Goal: Task Accomplishment & Management: Use online tool/utility

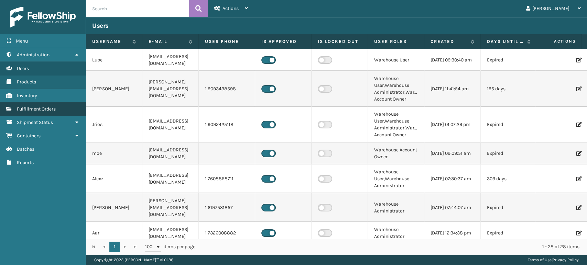
click at [45, 109] on span "Fulfillment Orders" at bounding box center [36, 109] width 39 height 6
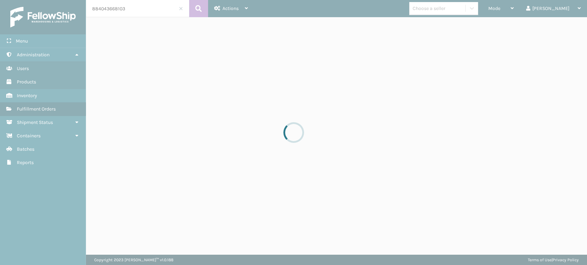
click at [180, 10] on div at bounding box center [293, 132] width 587 height 265
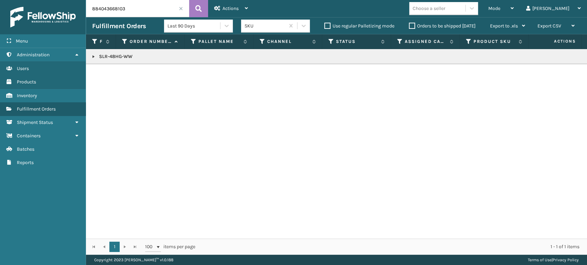
click at [180, 10] on span at bounding box center [181, 9] width 4 height 4
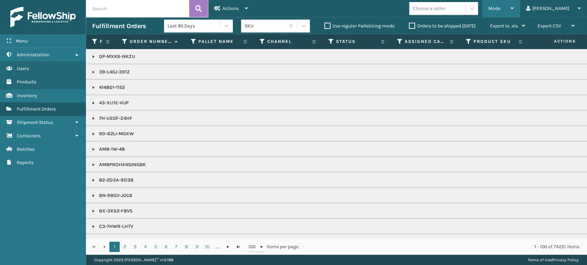
click at [500, 8] on span "Mode" at bounding box center [494, 9] width 12 height 6
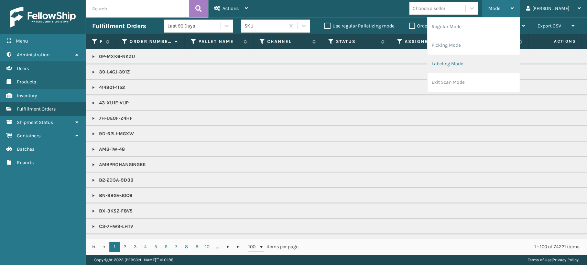
click at [478, 68] on li "Labeling Mode" at bounding box center [473, 64] width 92 height 19
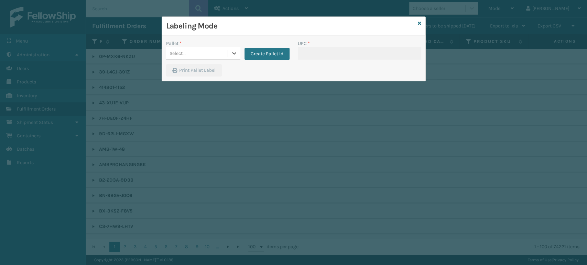
click at [193, 54] on div "Select..." at bounding box center [197, 53] width 62 height 11
drag, startPoint x: 195, startPoint y: 71, endPoint x: 248, endPoint y: 63, distance: 52.9
click at [196, 72] on div "UPSG-QABTYY2C0Z" at bounding box center [203, 70] width 74 height 13
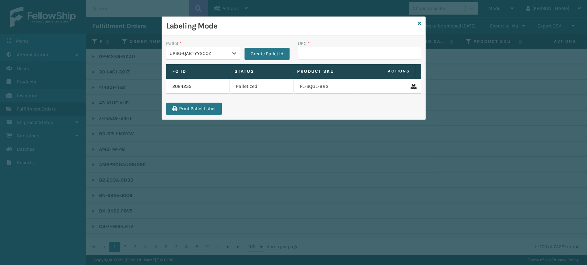
click at [359, 55] on input "UPC *" at bounding box center [359, 53] width 123 height 12
click at [305, 54] on input "UPC *" at bounding box center [359, 53] width 123 height 12
click at [348, 56] on input "8500124866" at bounding box center [353, 53] width 111 height 12
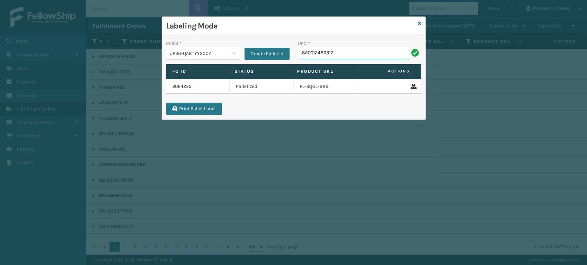
type input "850012486312"
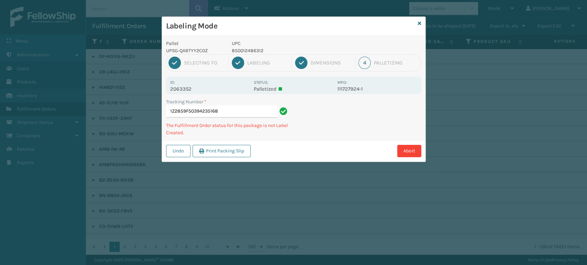
click at [252, 52] on p "850012486312" at bounding box center [282, 50] width 101 height 7
copy p "850012486312"
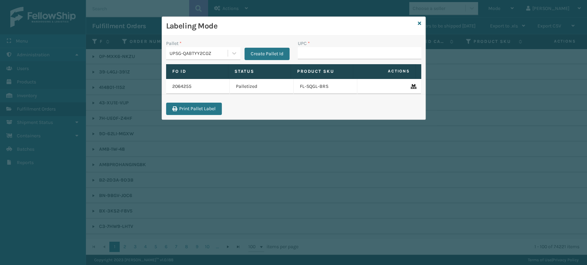
type input "850012486312"
click at [421, 22] on div "Labeling Mode" at bounding box center [293, 26] width 263 height 19
click at [420, 21] on icon at bounding box center [419, 23] width 3 height 5
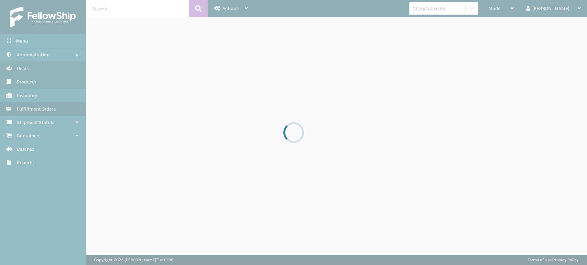
click at [145, 11] on div at bounding box center [293, 132] width 587 height 265
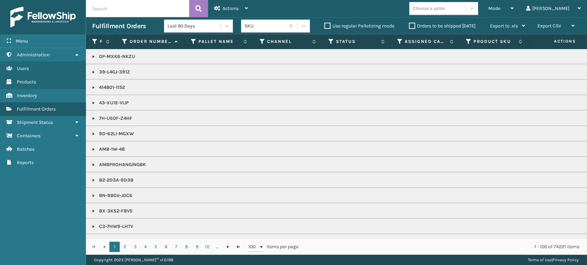
click at [145, 10] on input "text" at bounding box center [137, 8] width 103 height 17
paste input "850012486312"
type input "850012486312"
click at [179, 8] on span at bounding box center [181, 9] width 4 height 4
click at [398, 43] on th "Assigned Carrier Service" at bounding box center [425, 41] width 69 height 15
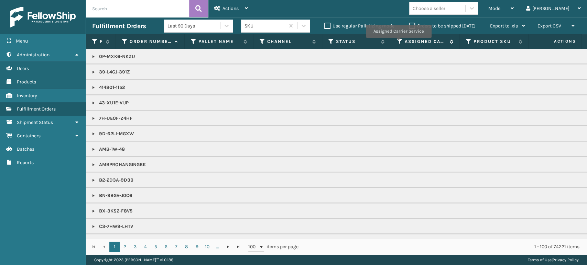
click at [398, 43] on icon at bounding box center [400, 42] width 6 height 6
click at [333, 42] on icon at bounding box center [331, 42] width 6 height 6
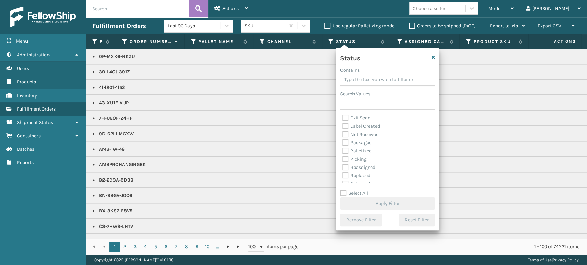
scroll to position [38, 0]
click at [360, 148] on label "Picking" at bounding box center [354, 146] width 24 height 6
click at [342, 146] on input "Picking" at bounding box center [342, 144] width 0 height 4
checkbox input "true"
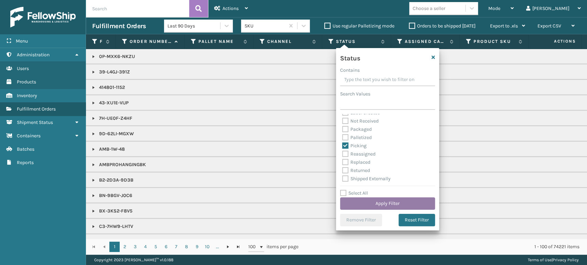
click at [388, 204] on button "Apply Filter" at bounding box center [387, 204] width 95 height 12
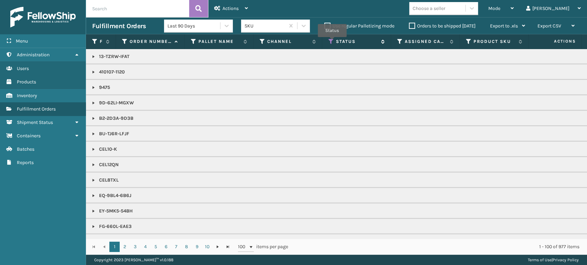
click at [332, 42] on icon at bounding box center [331, 42] width 6 height 6
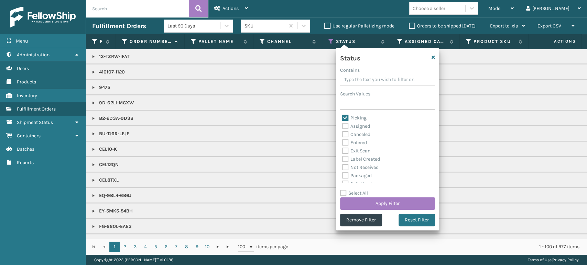
click at [356, 116] on label "Picking" at bounding box center [354, 118] width 24 height 6
click at [342, 116] on input "Picking" at bounding box center [342, 116] width 0 height 4
checkbox input "false"
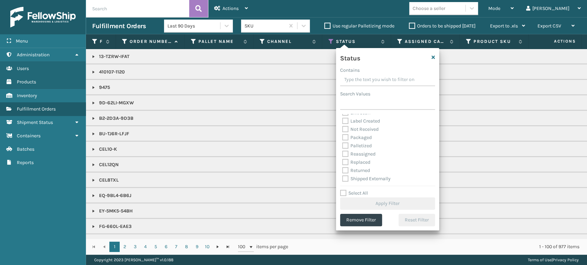
click at [363, 145] on label "Palletized" at bounding box center [357, 146] width 30 height 6
click at [342, 145] on input "Palletized" at bounding box center [342, 144] width 0 height 4
checkbox input "true"
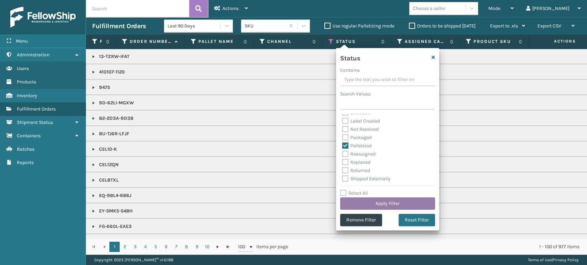
click at [377, 203] on button "Apply Filter" at bounding box center [387, 204] width 95 height 12
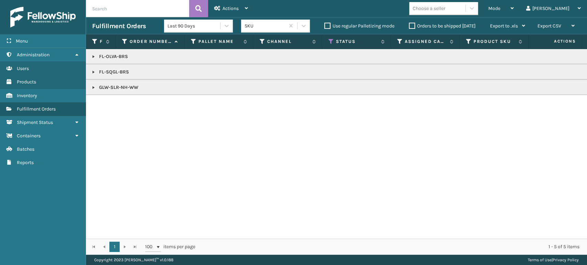
click at [94, 56] on link at bounding box center [94, 57] width 6 height 6
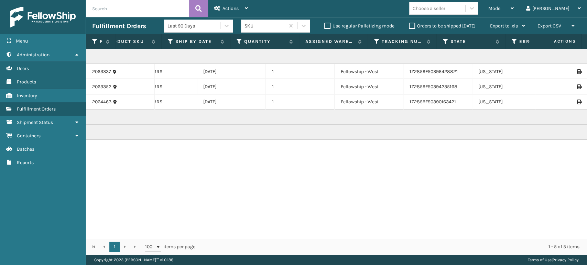
scroll to position [0, 404]
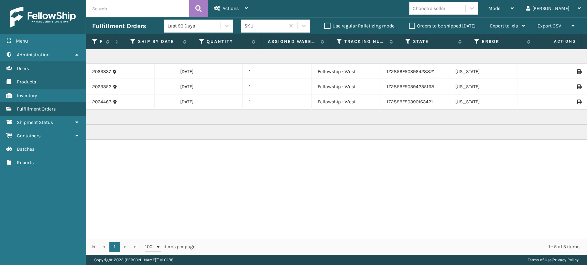
click at [576, 87] on icon at bounding box center [578, 87] width 4 height 5
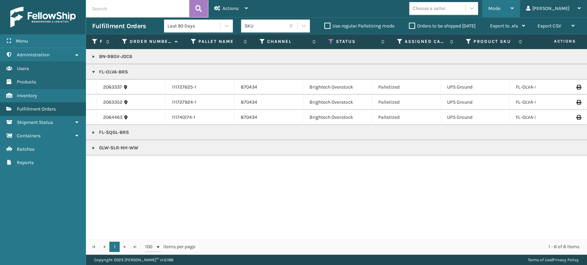
click at [514, 4] on div "Mode" at bounding box center [500, 8] width 25 height 17
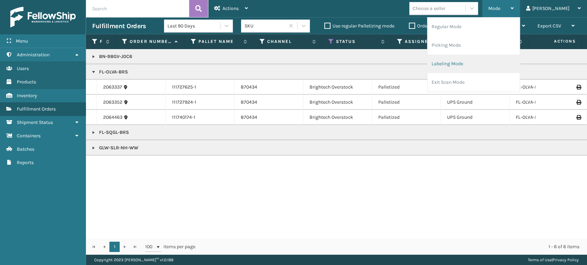
click at [493, 65] on li "Labeling Mode" at bounding box center [473, 64] width 92 height 19
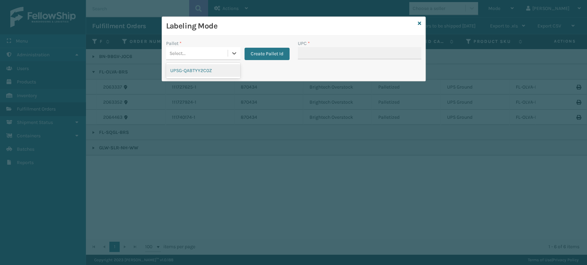
click at [185, 54] on div "Select..." at bounding box center [177, 53] width 16 height 7
click at [199, 72] on div "UPSG-QABTYY2C0Z" at bounding box center [203, 70] width 74 height 13
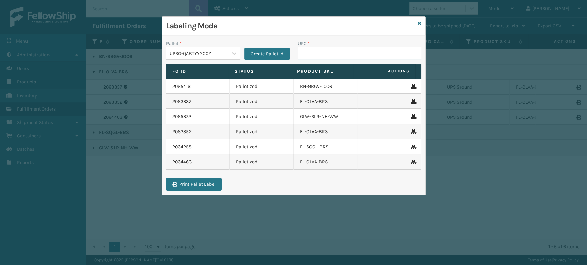
click at [319, 54] on input "UPC *" at bounding box center [359, 53] width 123 height 12
type input "FL-OLVA-CRM"
click at [422, 24] on div "Labeling Mode" at bounding box center [293, 26] width 263 height 19
click at [422, 19] on div "Labeling Mode" at bounding box center [293, 26] width 263 height 19
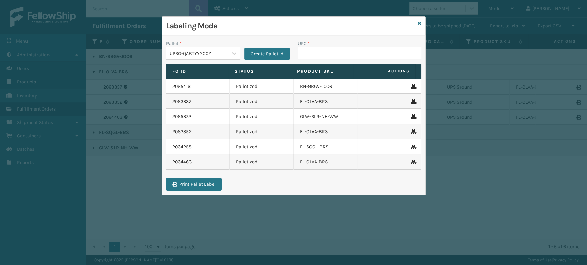
click at [422, 20] on div "Labeling Mode" at bounding box center [293, 26] width 263 height 19
click at [418, 22] on icon at bounding box center [419, 23] width 3 height 5
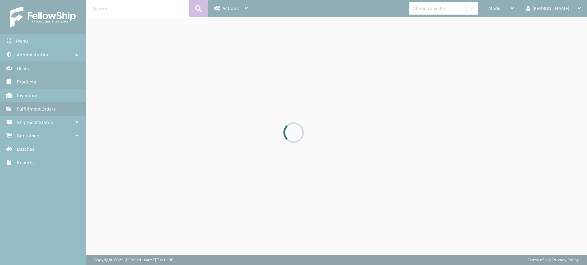
click at [116, 10] on div at bounding box center [293, 132] width 587 height 265
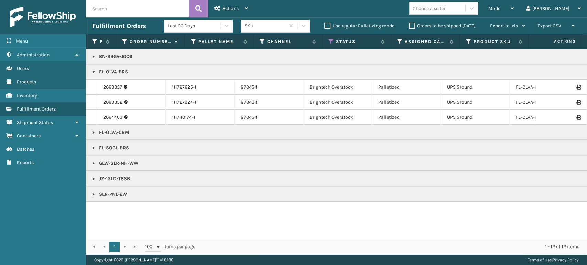
click at [116, 10] on input "text" at bounding box center [137, 8] width 103 height 17
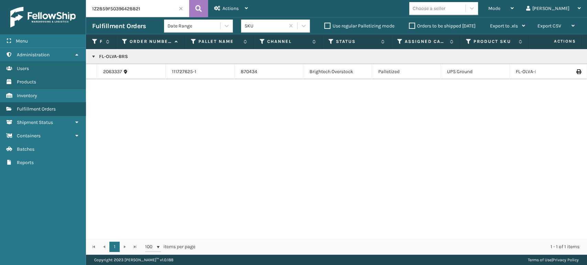
click at [576, 73] on icon at bounding box center [578, 71] width 4 height 5
click at [151, 12] on input "1Z2859F50396428821" at bounding box center [137, 8] width 103 height 17
click at [151, 13] on input "1Z2859F50396428821" at bounding box center [137, 8] width 103 height 17
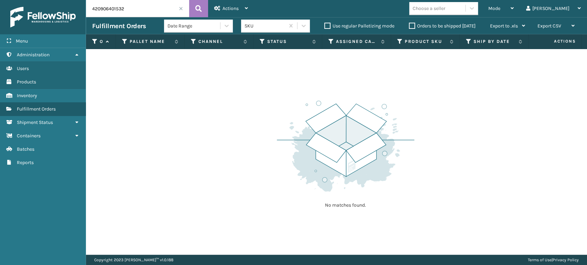
click at [151, 13] on input "420906401532" at bounding box center [137, 8] width 103 height 17
click at [150, 14] on input "420906401532" at bounding box center [137, 8] width 103 height 17
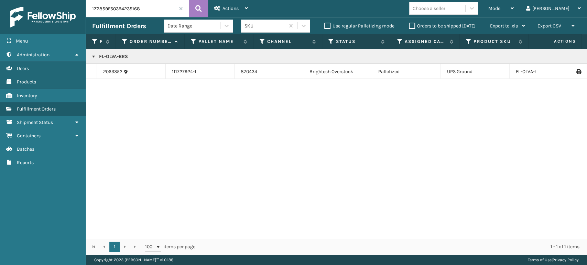
click at [576, 72] on icon at bounding box center [578, 71] width 4 height 5
click at [514, 7] on div "Mode" at bounding box center [500, 8] width 25 height 17
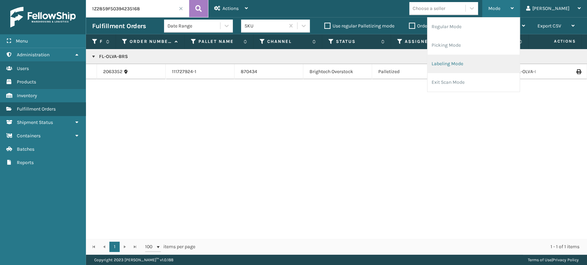
click at [493, 60] on li "Labeling Mode" at bounding box center [473, 64] width 92 height 19
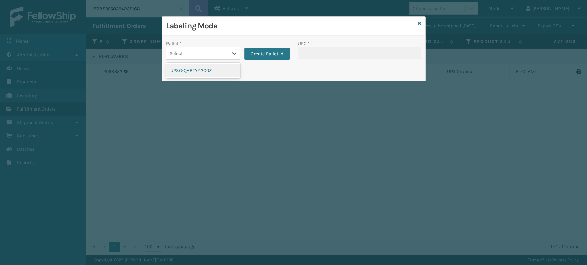
click at [182, 60] on div "Select..." at bounding box center [203, 53] width 74 height 13
click at [194, 72] on div "UPSG-QABTYY2C0Z" at bounding box center [203, 70] width 74 height 13
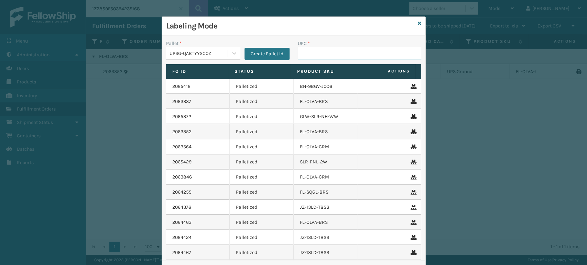
click at [322, 57] on input "UPC *" at bounding box center [359, 53] width 123 height 12
click at [414, 24] on div "Labeling Mode" at bounding box center [293, 26] width 263 height 19
click at [419, 26] on div "Labeling Mode" at bounding box center [293, 26] width 263 height 19
click at [418, 23] on icon at bounding box center [419, 23] width 3 height 5
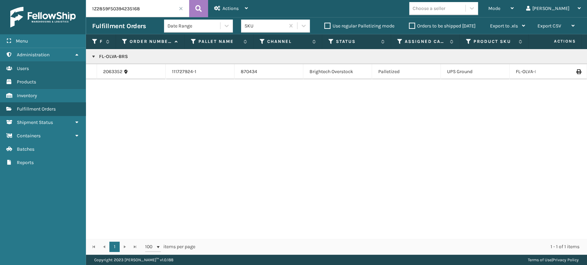
click at [571, 69] on td at bounding box center [561, 71] width 52 height 15
click at [576, 72] on icon at bounding box center [578, 71] width 4 height 5
click at [144, 15] on input "1Z2859F50394235168" at bounding box center [137, 8] width 103 height 17
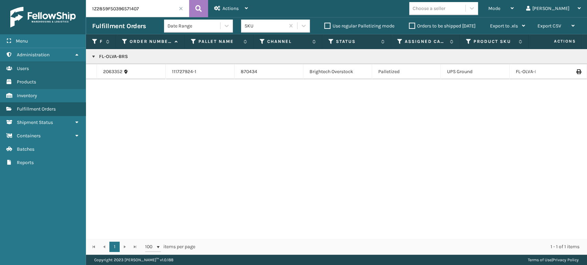
type input "1Z2859F50396571407"
click at [93, 57] on link at bounding box center [94, 57] width 6 height 6
click at [576, 74] on icon at bounding box center [578, 75] width 4 height 5
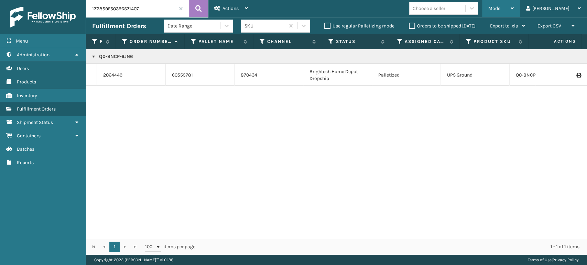
drag, startPoint x: 512, startPoint y: 4, endPoint x: 518, endPoint y: 6, distance: 7.2
click at [513, 5] on div "Mode Regular Mode Picking Mode Labeling Mode Exit Scan Mode" at bounding box center [501, 8] width 38 height 17
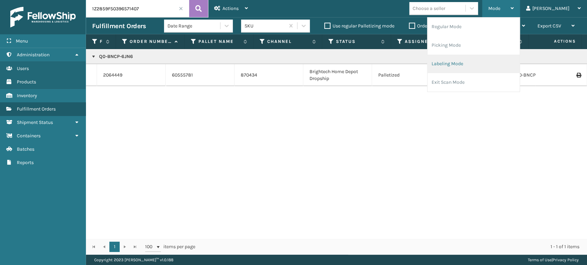
click at [491, 57] on li "Labeling Mode" at bounding box center [473, 64] width 92 height 19
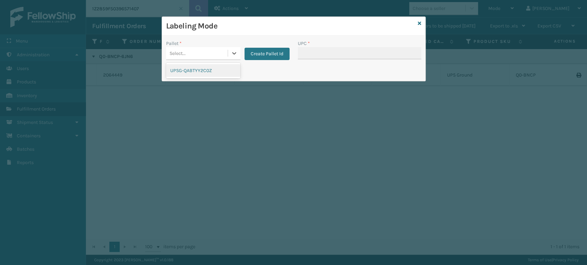
click at [187, 54] on div "Select..." at bounding box center [197, 53] width 62 height 11
click at [195, 74] on div "UPSG-QABTYY2C0Z" at bounding box center [203, 70] width 74 height 13
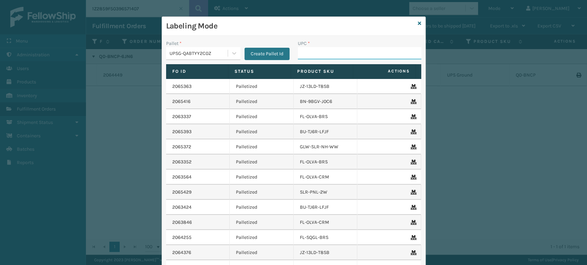
click at [316, 52] on input "UPC *" at bounding box center [359, 53] width 123 height 12
click at [308, 54] on input "UPC *" at bounding box center [359, 53] width 123 height 12
type input "8500044"
type input "85810"
type input "858100007906"
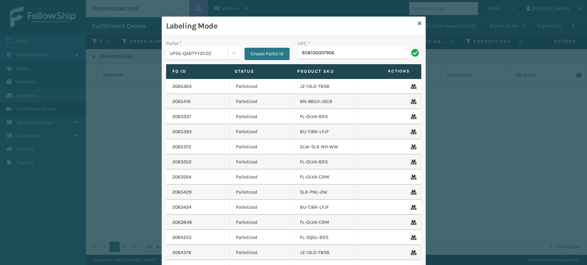
type input "858100007906"
type input "858100007555"
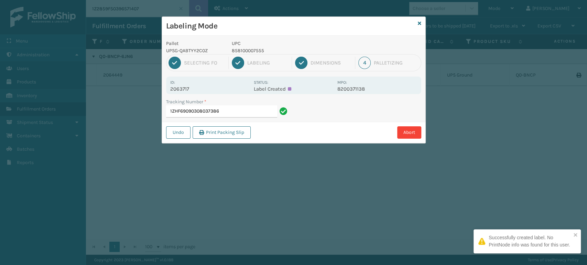
click at [251, 51] on p "858100007555" at bounding box center [282, 50] width 101 height 7
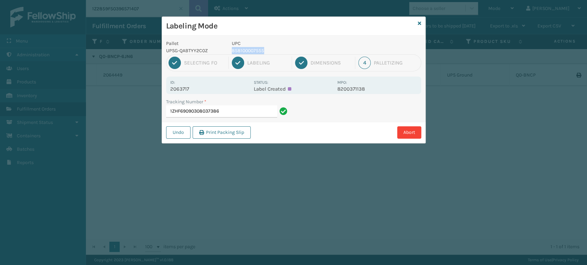
copy p "858100007555"
click at [226, 116] on input "1ZHF69090308037386" at bounding box center [221, 112] width 111 height 12
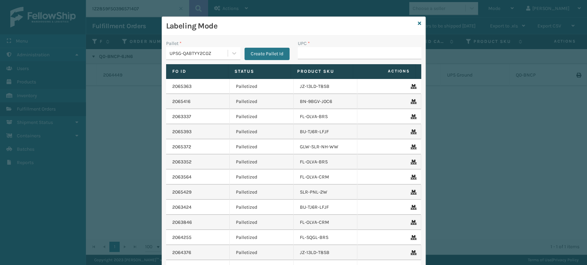
type input "858100007555"
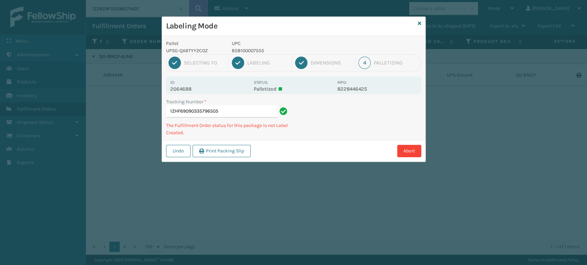
type input "1ZHF69090335796505858100007555"
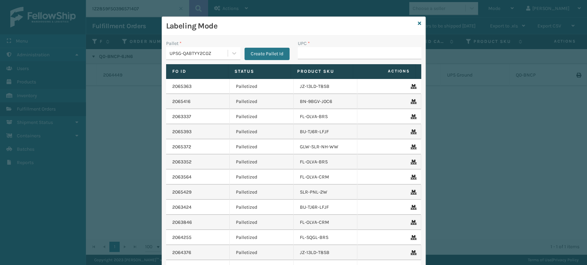
type input "858100007555"
type input "850004456927"
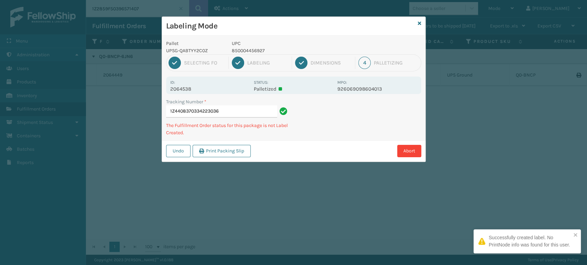
click at [238, 50] on p "850004456927" at bounding box center [282, 50] width 101 height 7
copy p "850004456927"
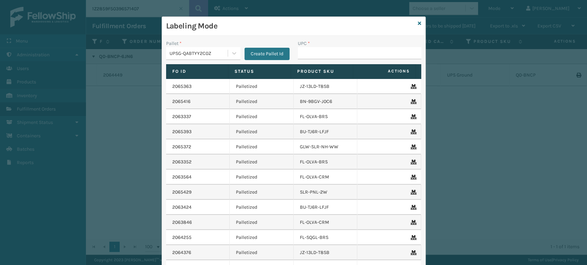
type input "850004456927"
type input "850"
type input "850004"
type input "8500406"
type input "850012"
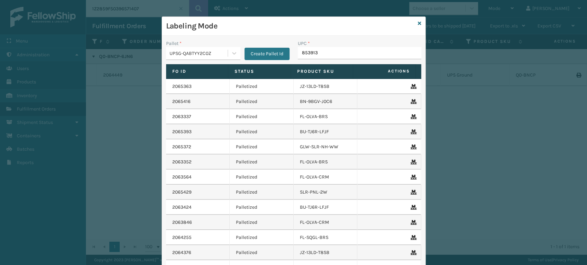
type input "8539130"
type input "85001248681"
type input "8500044"
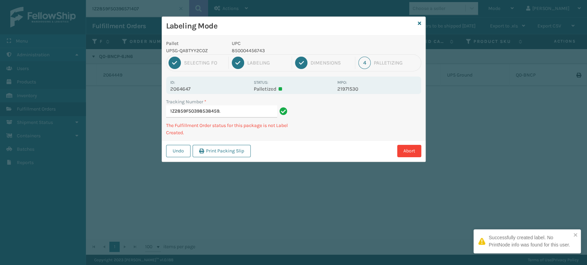
type input "1Z2859F50398538459."
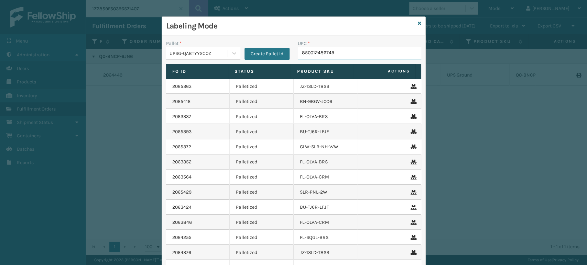
type input "850012486749"
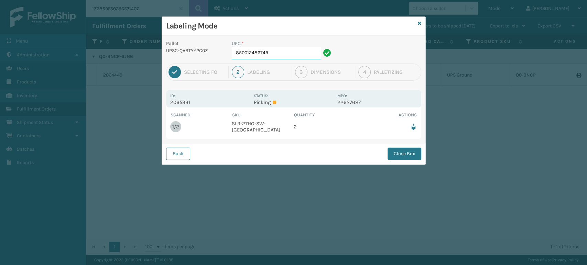
click at [283, 49] on input "850012486749" at bounding box center [276, 53] width 89 height 12
click at [406, 155] on button "Close Box" at bounding box center [404, 154] width 34 height 12
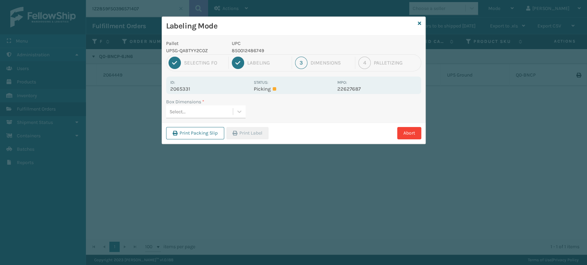
click at [213, 110] on div "Select..." at bounding box center [199, 111] width 67 height 11
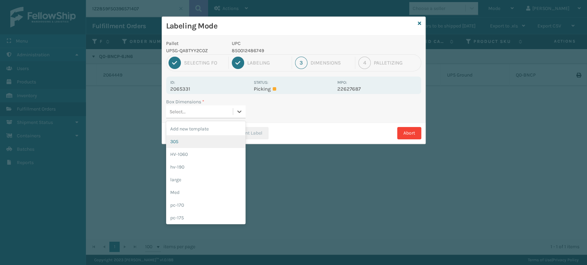
click at [209, 144] on div "305" at bounding box center [205, 141] width 79 height 13
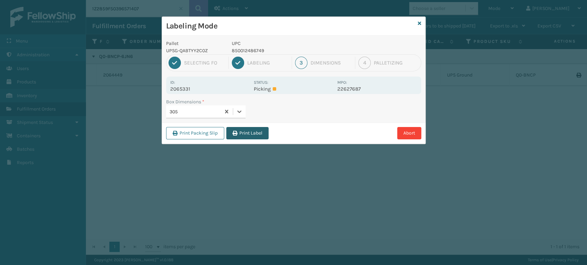
click at [244, 136] on button "Print Label" at bounding box center [247, 133] width 42 height 12
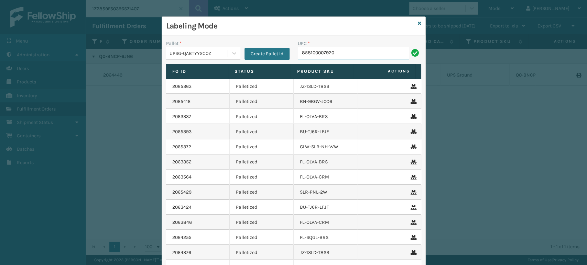
type input "858100007920"
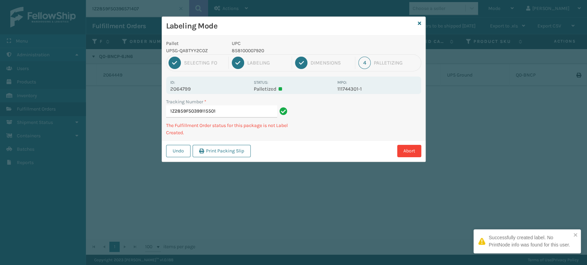
click at [254, 52] on p "858100007920" at bounding box center [282, 50] width 101 height 7
click at [255, 51] on p "858100007920" at bounding box center [282, 50] width 101 height 7
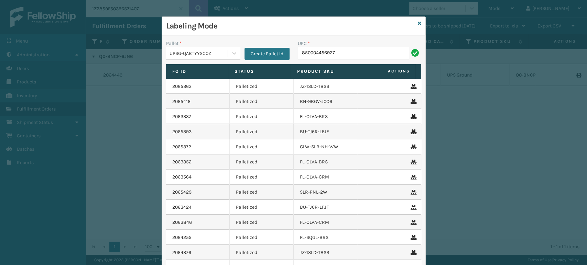
click at [347, 46] on div "UPC *" at bounding box center [359, 43] width 123 height 7
click at [346, 52] on input "850004456927" at bounding box center [353, 53] width 111 height 12
type input "858100007920"
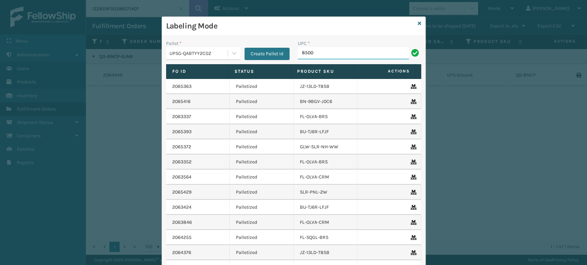
type input "85001"
type input "850068315147"
type input "8"
click at [364, 52] on input "8" at bounding box center [353, 53] width 111 height 12
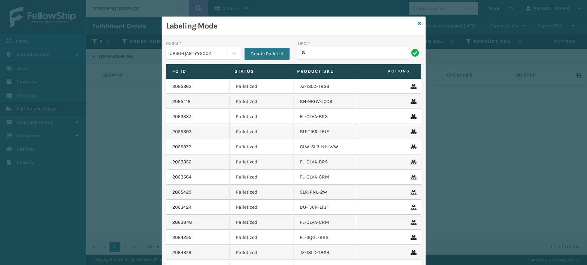
click at [364, 52] on input "8" at bounding box center [353, 53] width 111 height 12
type input "858100007920"
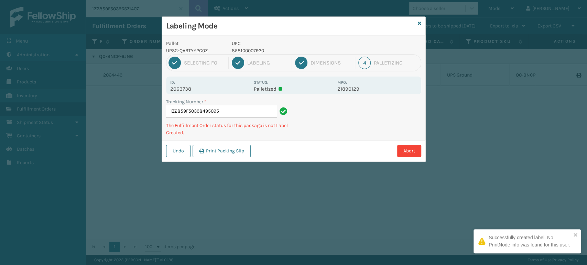
click at [247, 50] on p "858100007920" at bounding box center [282, 50] width 101 height 7
copy p "858100007920"
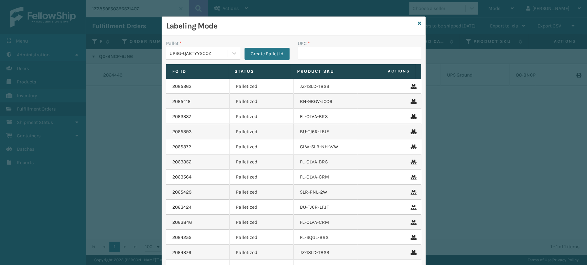
type input "858100007920"
type input "850040667"
type input "850012486312"
type input "858100007906"
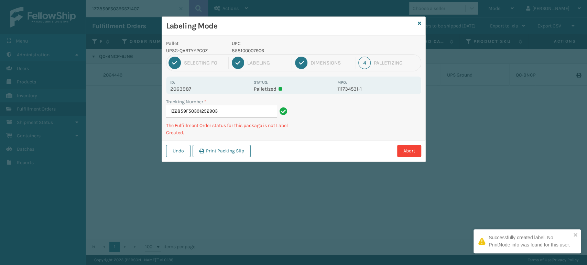
click at [248, 50] on p "858100007906" at bounding box center [282, 50] width 101 height 7
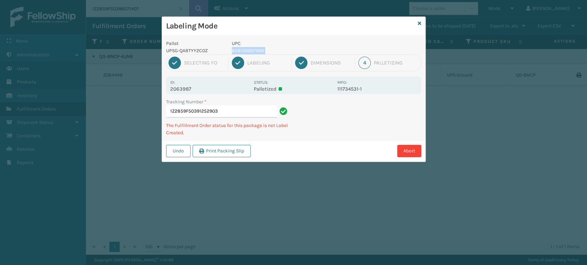
click at [248, 50] on p "858100007906" at bounding box center [282, 50] width 101 height 7
copy p "858100007906"
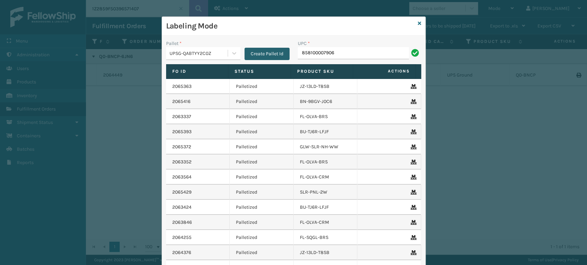
type input "858100007906"
click at [341, 58] on input "UPC *" at bounding box center [359, 53] width 123 height 12
type input "85789900"
click at [350, 57] on input "UPC *" at bounding box center [359, 53] width 123 height 12
type input "8578"
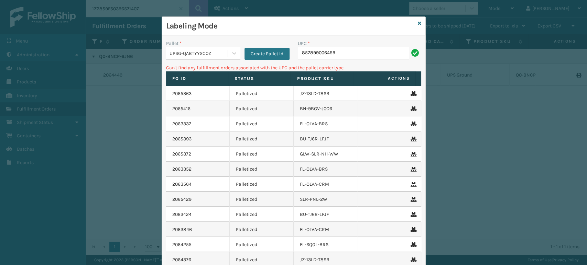
click at [349, 55] on input "857899006459" at bounding box center [353, 53] width 111 height 12
click at [360, 48] on input "857899006459" at bounding box center [353, 53] width 111 height 12
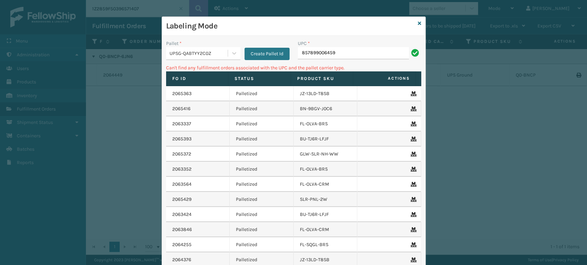
click at [209, 48] on div "UPSG-QABTYY2C0Z" at bounding box center [197, 53] width 62 height 11
click at [256, 52] on button "Create Pallet Id" at bounding box center [266, 54] width 45 height 12
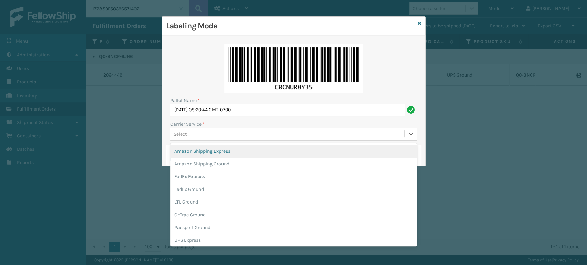
click at [203, 139] on div "Select..." at bounding box center [287, 134] width 234 height 11
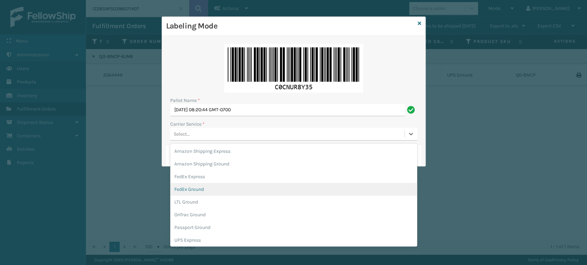
click at [190, 190] on div "FedEx Ground" at bounding box center [293, 189] width 247 height 13
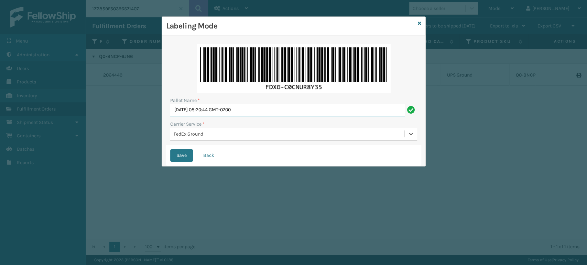
click at [234, 107] on input "[DATE] 08:20:44 GMT-0700" at bounding box center [287, 110] width 234 height 12
click at [188, 109] on input "fedz573369" at bounding box center [287, 110] width 234 height 12
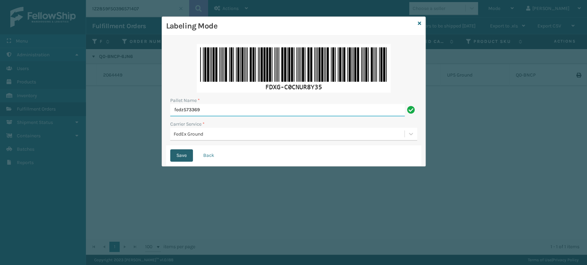
type input "fedz573369"
click at [180, 154] on button "Save" at bounding box center [181, 156] width 23 height 12
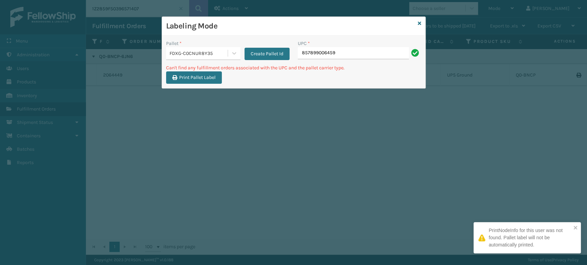
click at [315, 57] on input "857899006459" at bounding box center [353, 53] width 111 height 12
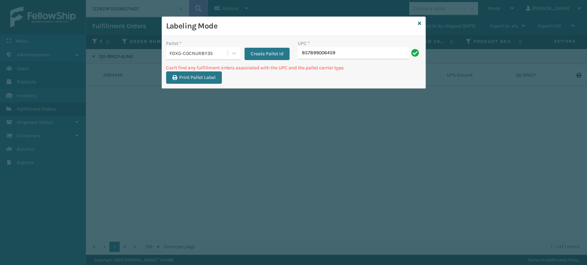
click at [333, 50] on input "857899006459" at bounding box center [353, 53] width 111 height 12
click at [205, 53] on div "FDXG-C0CNUR8Y35" at bounding box center [198, 53] width 59 height 7
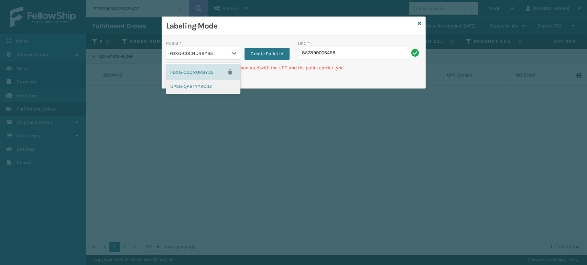
click at [189, 88] on div "UPSG-QABTYY2C0Z" at bounding box center [203, 86] width 74 height 13
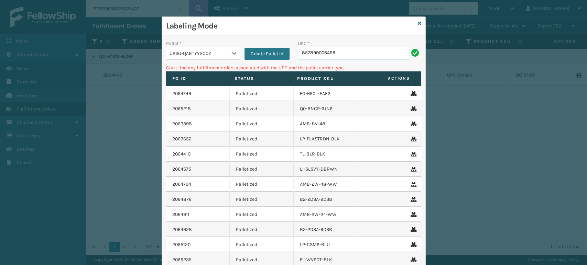
click at [315, 57] on input "857899006459" at bounding box center [353, 53] width 111 height 12
click at [263, 53] on button "Create Pallet Id" at bounding box center [266, 54] width 45 height 12
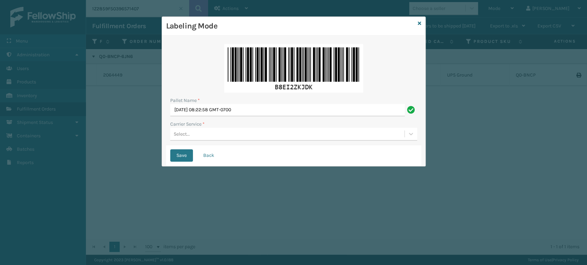
click at [205, 135] on div "Select..." at bounding box center [287, 134] width 234 height 11
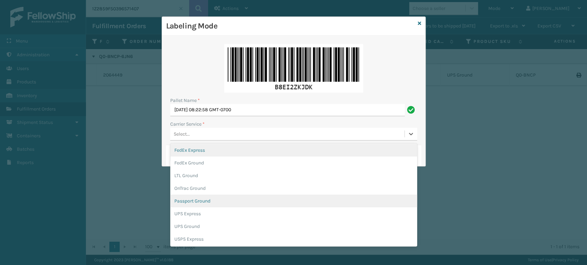
scroll to position [38, 0]
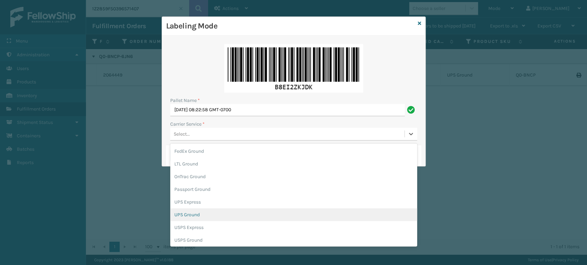
click at [197, 216] on div "UPS Ground" at bounding box center [293, 215] width 247 height 13
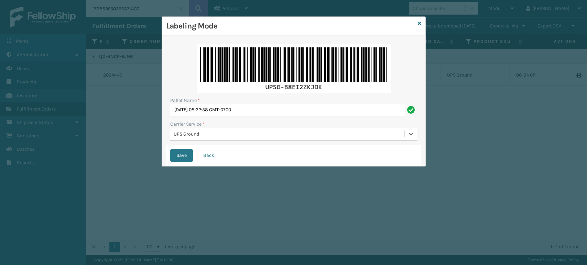
click at [422, 22] on div "Labeling Mode" at bounding box center [293, 26] width 263 height 19
click at [418, 21] on icon at bounding box center [419, 23] width 3 height 5
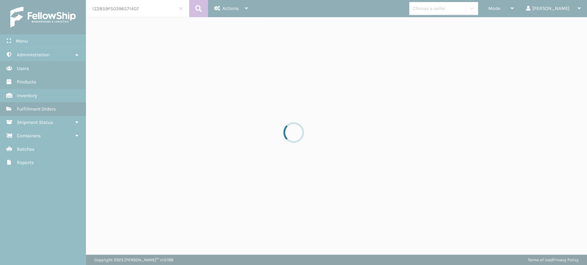
click at [531, 9] on div at bounding box center [293, 132] width 587 height 265
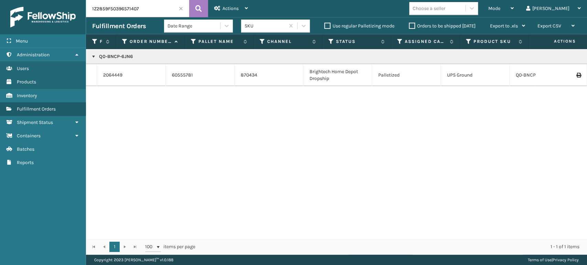
click at [514, 12] on div "Mode" at bounding box center [500, 8] width 25 height 17
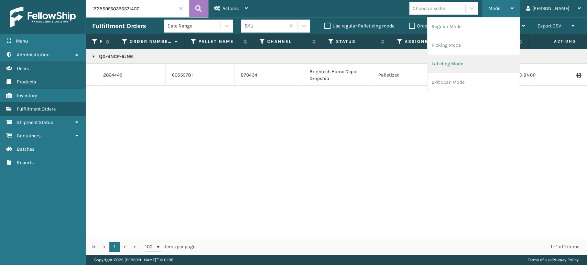
click at [478, 65] on li "Labeling Mode" at bounding box center [473, 64] width 92 height 19
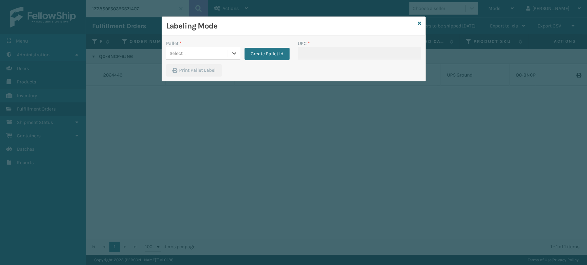
click at [189, 58] on div "Select..." at bounding box center [197, 53] width 62 height 11
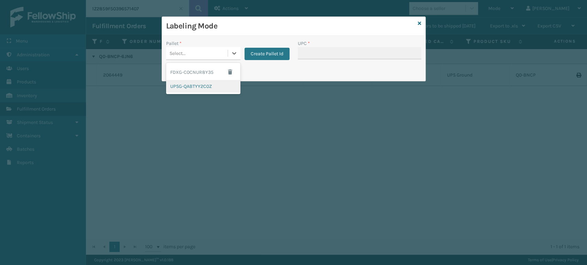
click at [190, 87] on div "UPSG-QABTYY2C0Z" at bounding box center [203, 86] width 74 height 13
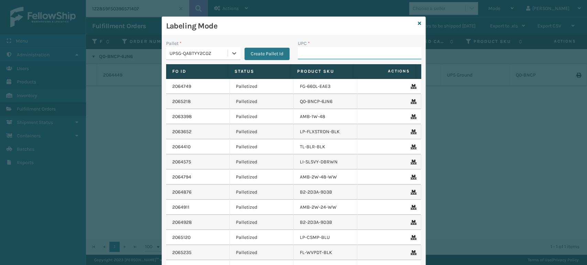
click at [321, 54] on input "UPC *" at bounding box center [359, 53] width 123 height 12
type input "854403007087"
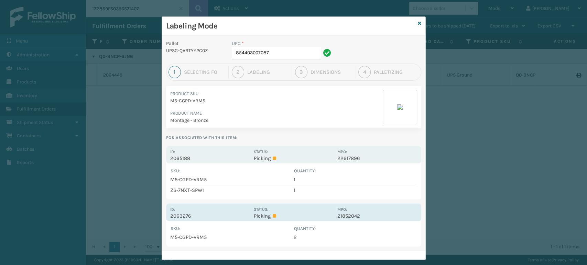
click at [205, 208] on div "Id: 2063276" at bounding box center [209, 212] width 79 height 13
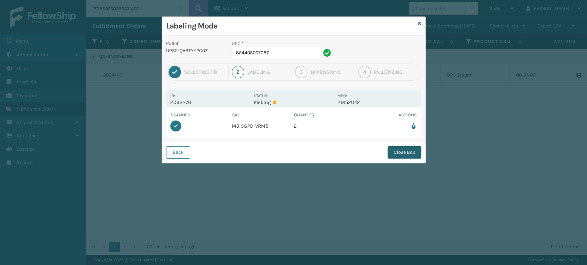
click at [417, 148] on button "Close Box" at bounding box center [404, 152] width 34 height 12
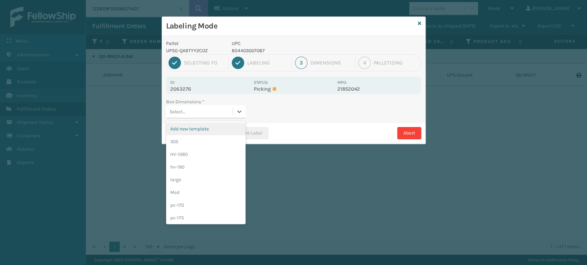
click at [204, 113] on div "Select..." at bounding box center [199, 111] width 67 height 11
click at [198, 151] on div "HV-1060" at bounding box center [205, 154] width 79 height 13
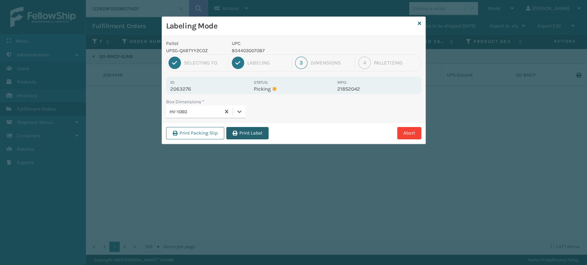
click at [242, 129] on button "Print Label" at bounding box center [247, 133] width 42 height 12
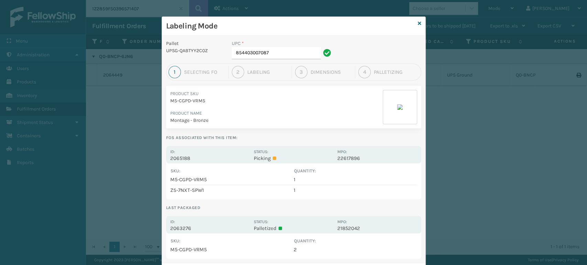
click at [414, 22] on div "Labeling Mode" at bounding box center [293, 26] width 263 height 19
click at [419, 24] on div "Labeling Mode" at bounding box center [293, 26] width 263 height 19
click at [418, 22] on icon at bounding box center [419, 23] width 3 height 5
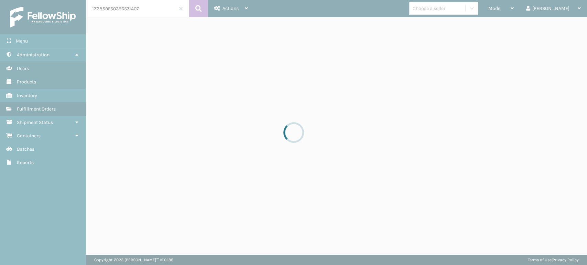
click at [154, 8] on div at bounding box center [293, 132] width 587 height 265
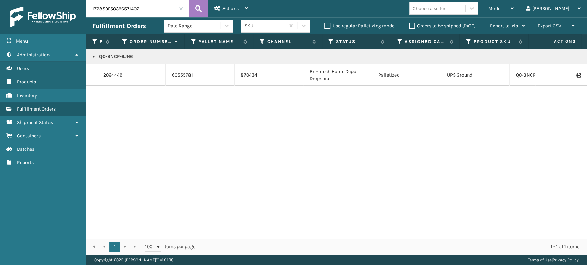
click at [131, 15] on input "1Z2859F50396571407" at bounding box center [137, 8] width 103 height 17
type input "1Z2859F50396549665"
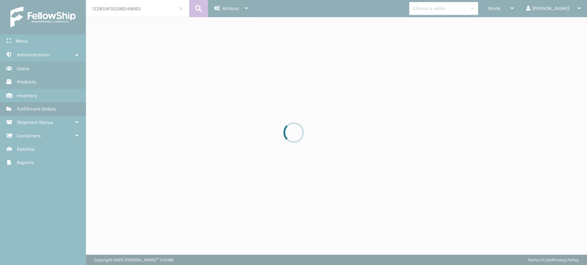
click at [131, 12] on div at bounding box center [293, 132] width 587 height 265
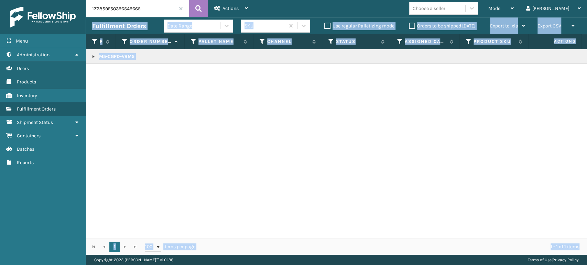
click at [94, 57] on link at bounding box center [94, 57] width 6 height 6
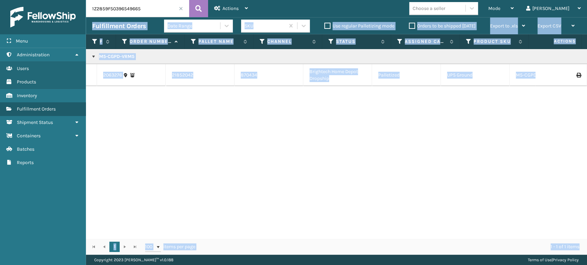
click at [576, 76] on icon at bounding box center [578, 75] width 4 height 5
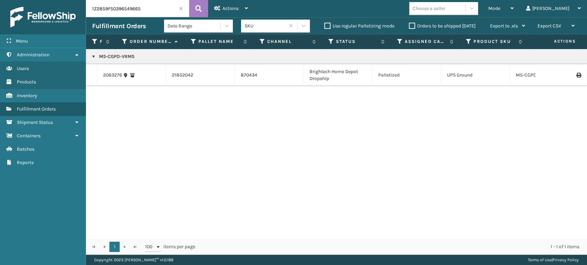
click at [576, 74] on icon at bounding box center [578, 75] width 4 height 5
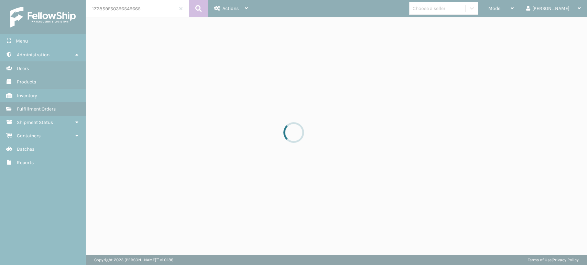
drag, startPoint x: 537, startPoint y: 115, endPoint x: 560, endPoint y: 111, distance: 23.8
click at [537, 116] on div at bounding box center [293, 132] width 587 height 265
click at [560, 111] on div at bounding box center [293, 132] width 587 height 265
click at [562, 111] on div at bounding box center [293, 132] width 587 height 265
click at [576, 102] on div at bounding box center [293, 132] width 587 height 265
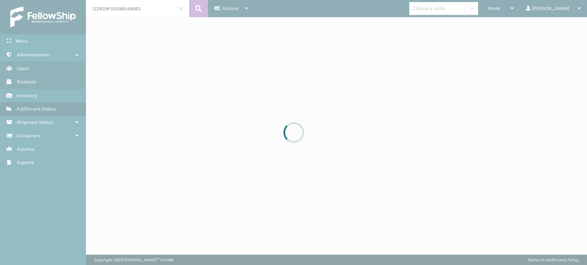
drag, startPoint x: 272, startPoint y: 82, endPoint x: 278, endPoint y: 86, distance: 7.1
click at [278, 86] on div at bounding box center [293, 132] width 587 height 265
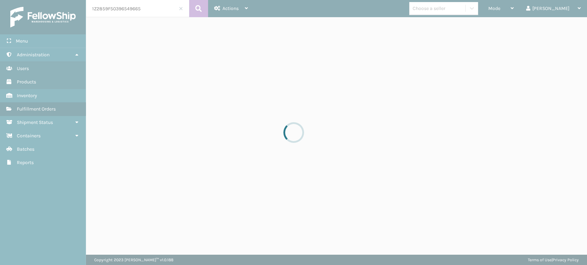
click at [283, 76] on div at bounding box center [293, 132] width 587 height 265
click at [284, 76] on div at bounding box center [293, 132] width 587 height 265
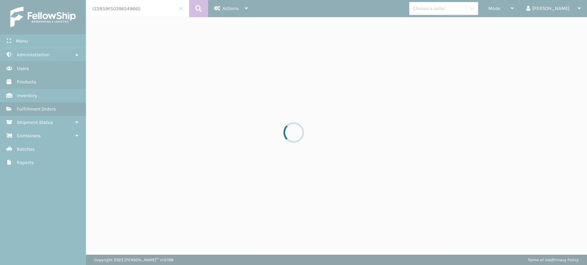
click at [284, 76] on div at bounding box center [293, 132] width 587 height 265
click at [285, 75] on div at bounding box center [293, 132] width 587 height 265
click at [287, 74] on div at bounding box center [293, 132] width 587 height 265
click at [288, 74] on div at bounding box center [293, 132] width 587 height 265
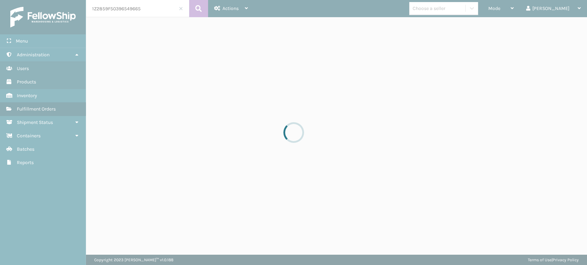
click at [288, 74] on div at bounding box center [293, 132] width 587 height 265
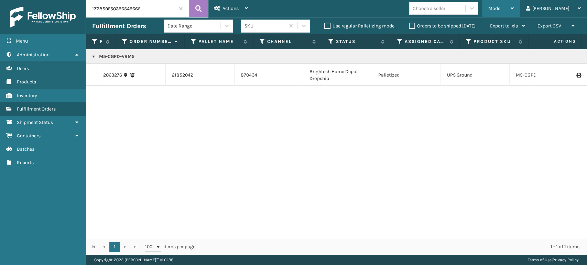
click at [514, 7] on div "Mode" at bounding box center [500, 8] width 25 height 17
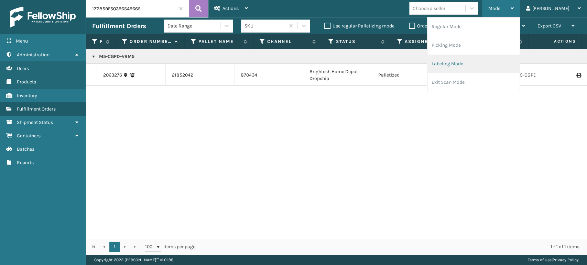
click at [476, 63] on li "Labeling Mode" at bounding box center [473, 64] width 92 height 19
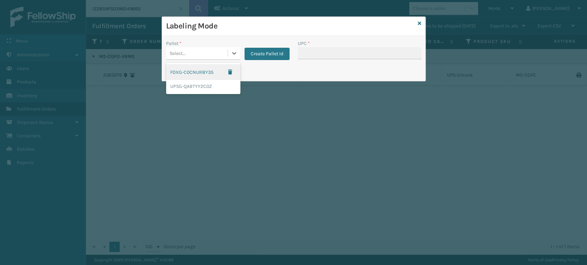
click at [200, 57] on div "Select..." at bounding box center [197, 53] width 62 height 11
click at [203, 88] on div "UPSG-QABTYY2C0Z" at bounding box center [203, 86] width 74 height 13
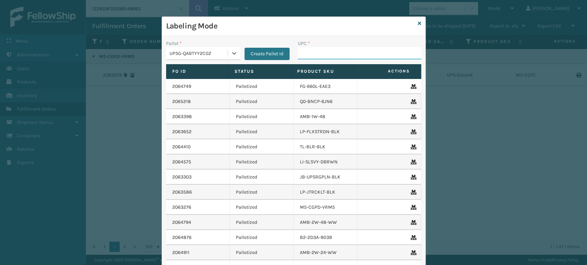
click at [336, 51] on input "UPC *" at bounding box center [359, 53] width 123 height 12
type input "8537990"
type input "8500044"
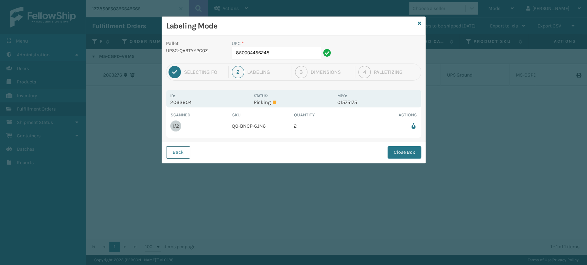
click at [175, 148] on button "Back" at bounding box center [178, 152] width 24 height 12
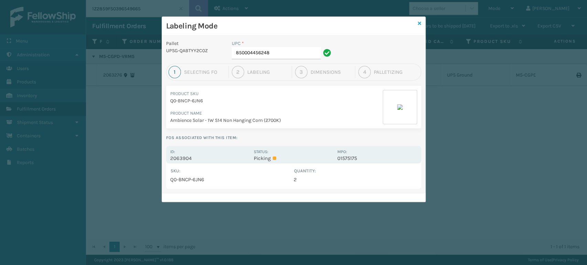
click at [418, 21] on icon at bounding box center [419, 23] width 3 height 5
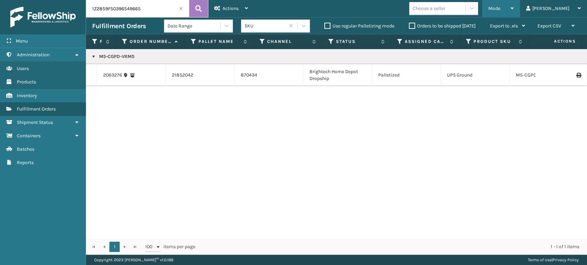
click at [509, 8] on div "Mode Regular Mode Picking Mode Labeling Mode Exit Scan Mode" at bounding box center [501, 8] width 38 height 17
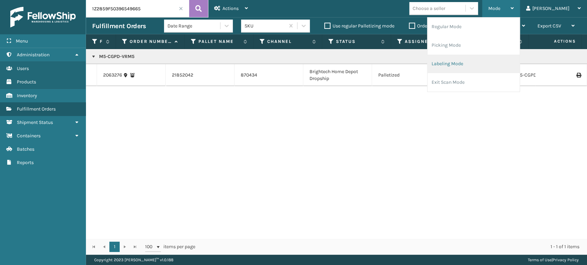
click at [457, 65] on li "Labeling Mode" at bounding box center [473, 64] width 92 height 19
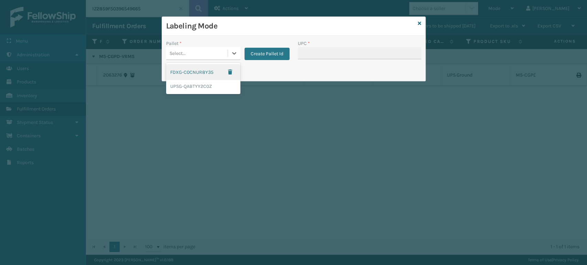
click at [215, 54] on div "Select..." at bounding box center [197, 53] width 62 height 11
click at [190, 75] on div "FDXG-C0CNUR8Y35" at bounding box center [203, 72] width 74 height 16
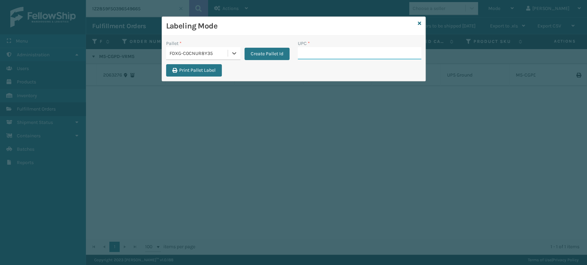
click at [320, 49] on input "UPC *" at bounding box center [359, 53] width 123 height 12
type input "858100007906"
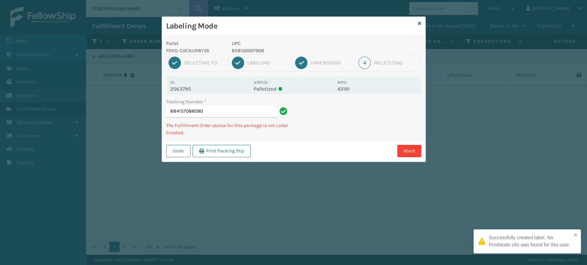
click at [256, 45] on p "UPC" at bounding box center [282, 43] width 101 height 7
drag, startPoint x: 256, startPoint y: 45, endPoint x: 256, endPoint y: 49, distance: 3.8
click at [256, 47] on div "UPC 858100007906" at bounding box center [283, 47] width 110 height 14
click at [256, 49] on p "858100007906" at bounding box center [282, 50] width 101 height 7
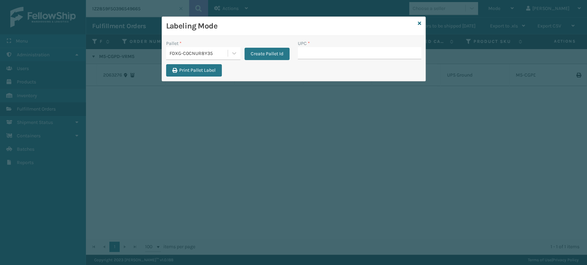
type input "fedz573369"
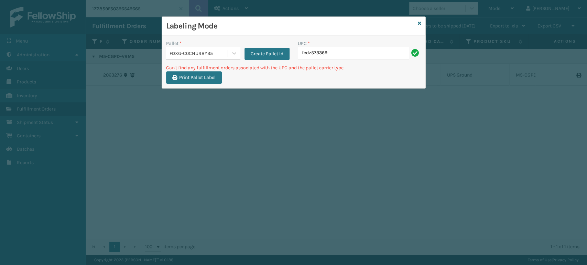
click at [325, 53] on input "fedz573369" at bounding box center [353, 53] width 111 height 12
type input "858100007906"
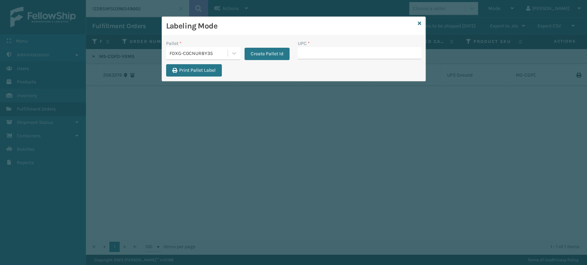
click at [211, 50] on div "FDXG-C0CNUR8Y35" at bounding box center [198, 53] width 59 height 7
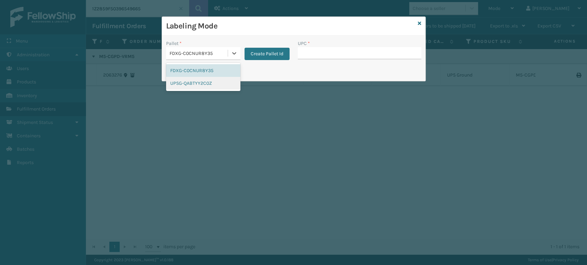
click at [198, 83] on div "UPSG-QABTYY2C0Z" at bounding box center [203, 83] width 74 height 13
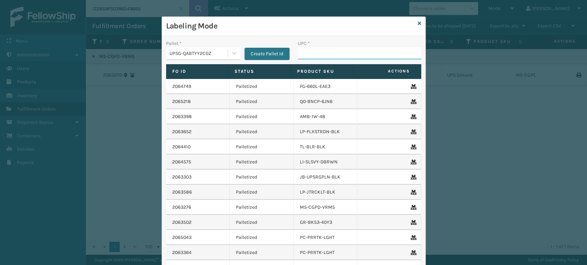
click at [325, 51] on input "UPC *" at bounding box center [359, 53] width 123 height 12
type input "850040667905"
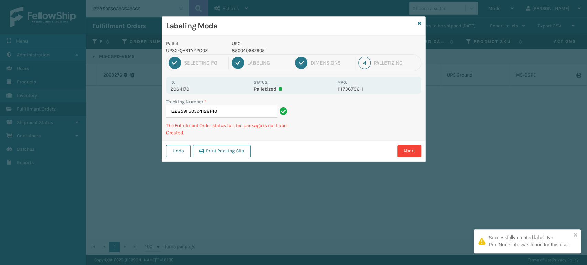
click at [240, 51] on p "850040667905" at bounding box center [282, 50] width 101 height 7
copy p "850040667905"
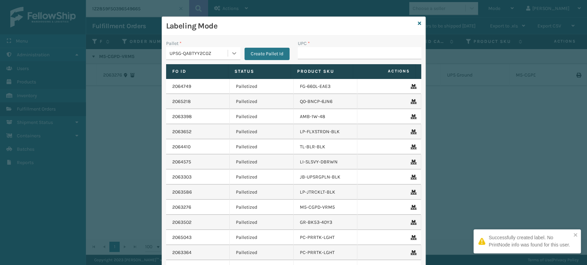
drag, startPoint x: 240, startPoint y: 51, endPoint x: 225, endPoint y: 52, distance: 15.5
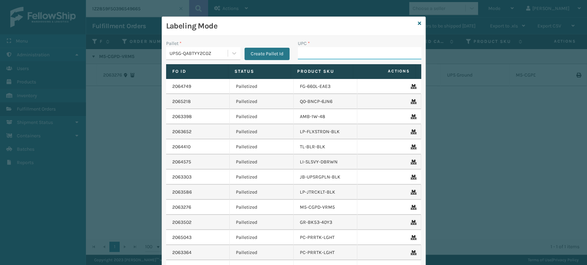
drag, startPoint x: 225, startPoint y: 52, endPoint x: 327, endPoint y: 51, distance: 102.5
click at [330, 53] on input "UPC *" at bounding box center [359, 53] width 123 height 12
type input "850040667905"
click at [312, 54] on input "UPC *" at bounding box center [359, 53] width 123 height 12
click at [305, 57] on input "UPC *" at bounding box center [359, 53] width 123 height 12
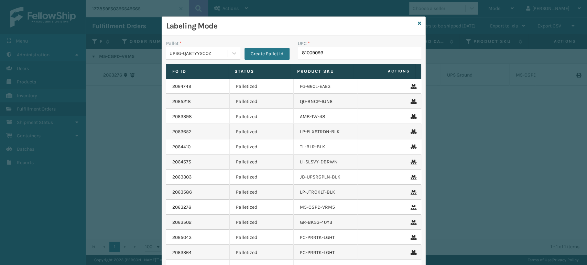
type input "810090930"
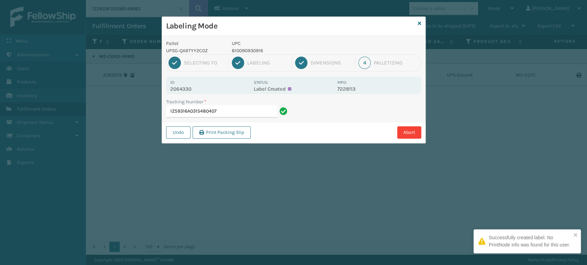
drag, startPoint x: 252, startPoint y: 52, endPoint x: 255, endPoint y: 49, distance: 3.9
click at [252, 51] on p "810090930916" at bounding box center [282, 50] width 101 height 7
click at [255, 49] on p "810090930916" at bounding box center [282, 50] width 101 height 7
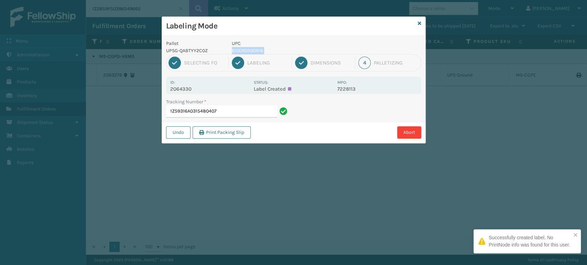
copy p "810090930916"
click at [237, 110] on input "1Z59316A0315480407" at bounding box center [221, 112] width 111 height 12
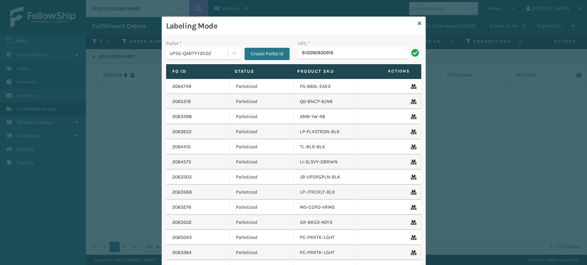
type input "810090930916"
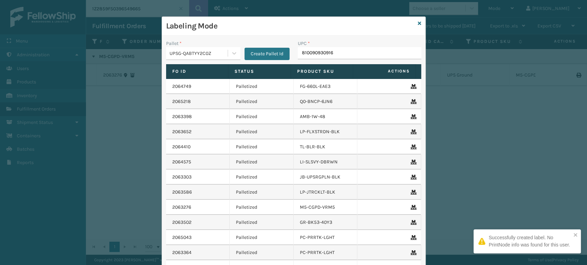
type input "810090930916"
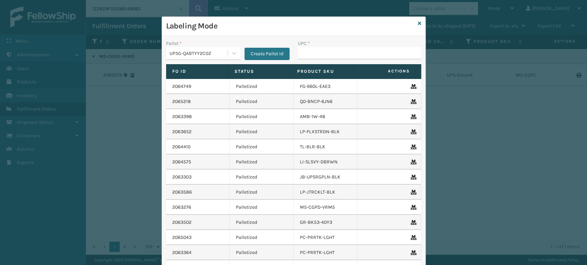
type input "810090930916"
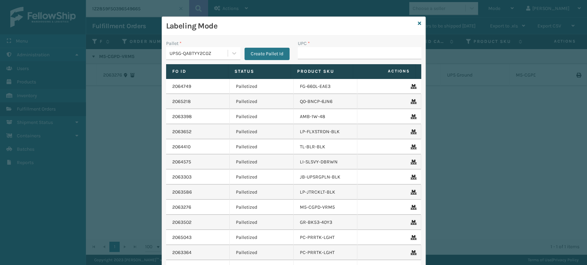
type input "810090930916"
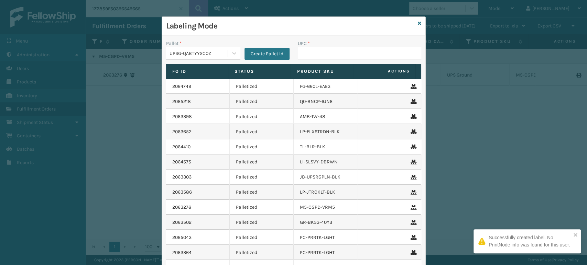
type input "810090930916"
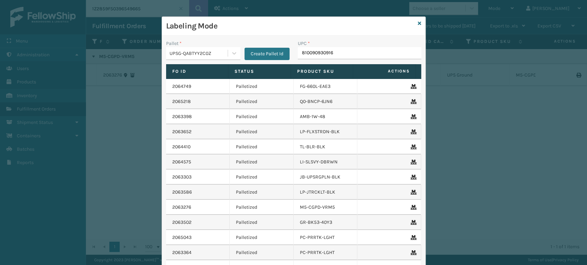
type input "810090930916"
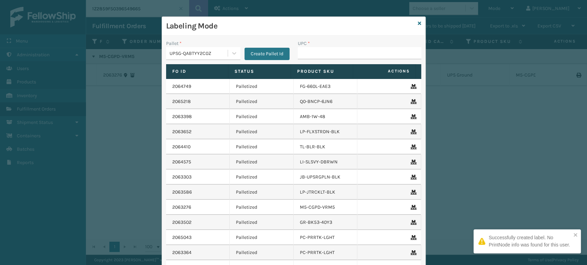
type input "810090930916"
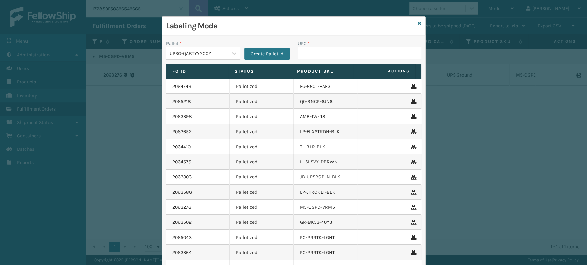
type input "810090930916"
click at [418, 22] on icon at bounding box center [419, 23] width 3 height 5
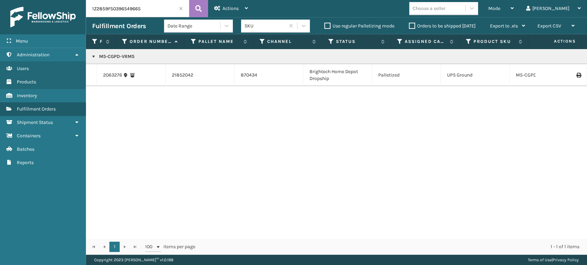
click at [180, 7] on span at bounding box center [181, 9] width 4 height 4
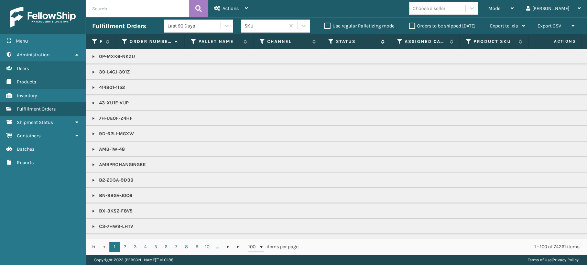
click at [331, 41] on icon at bounding box center [331, 42] width 6 height 6
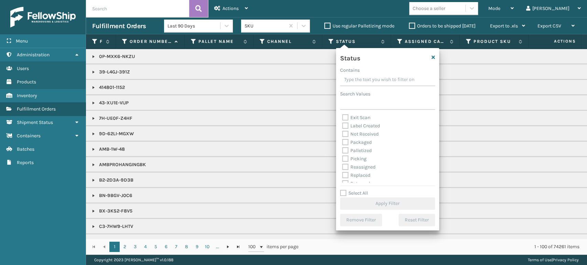
scroll to position [39, 0]
click at [346, 137] on label "Palletized" at bounding box center [357, 137] width 30 height 6
click at [342, 137] on input "Palletized" at bounding box center [342, 135] width 0 height 4
checkbox input "true"
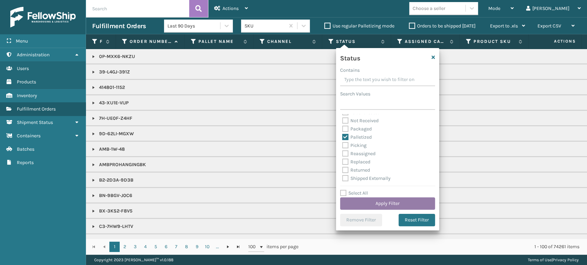
click at [377, 203] on button "Apply Filter" at bounding box center [387, 204] width 95 height 12
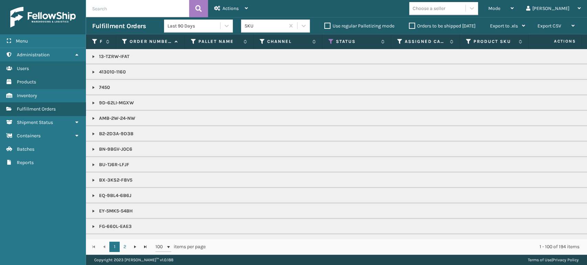
click at [445, 7] on div "Choose a seller" at bounding box center [429, 8] width 33 height 7
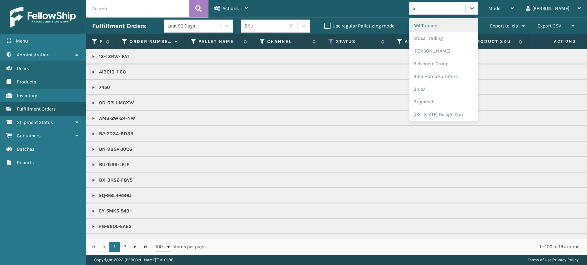
type input "em"
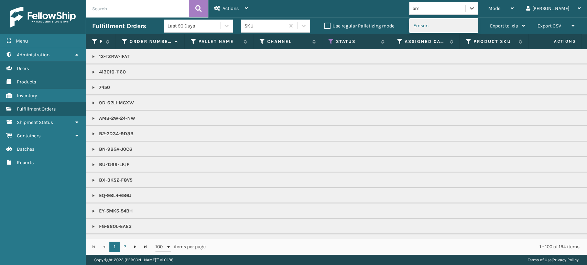
click at [470, 30] on div "Emson" at bounding box center [443, 25] width 69 height 13
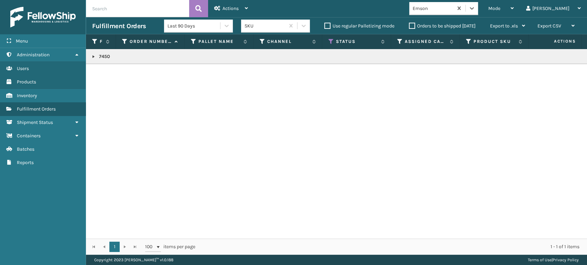
click at [92, 55] on link at bounding box center [94, 57] width 6 height 6
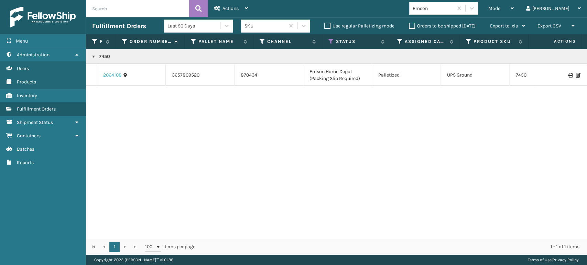
click at [111, 75] on link "2064108" at bounding box center [112, 75] width 19 height 7
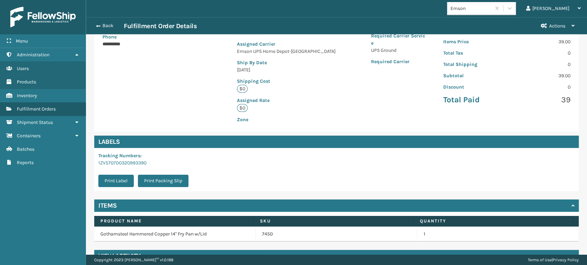
scroll to position [140, 0]
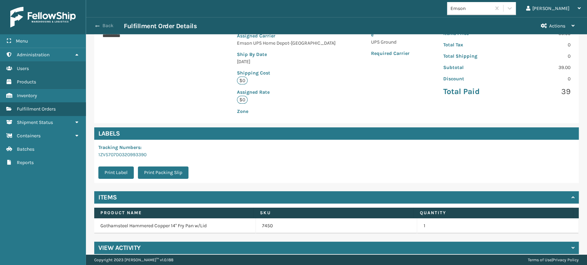
click at [99, 26] on span "button" at bounding box center [97, 26] width 4 height 5
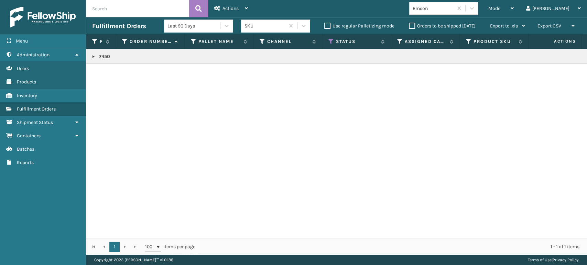
click at [93, 55] on link at bounding box center [94, 57] width 6 height 6
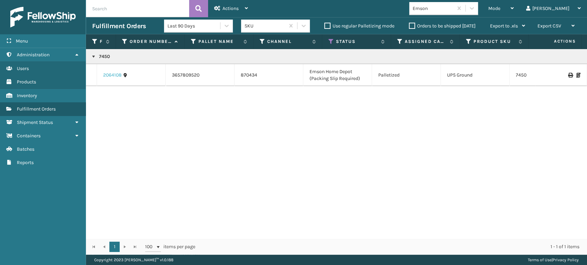
click at [114, 74] on link "2064108" at bounding box center [112, 75] width 19 height 7
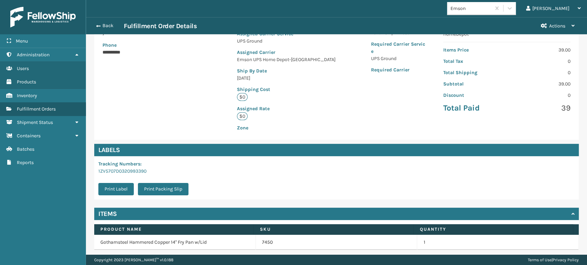
scroll to position [140, 0]
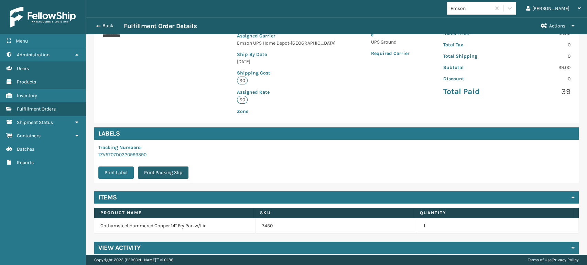
click at [158, 167] on button "Print Packing Slip" at bounding box center [163, 173] width 51 height 12
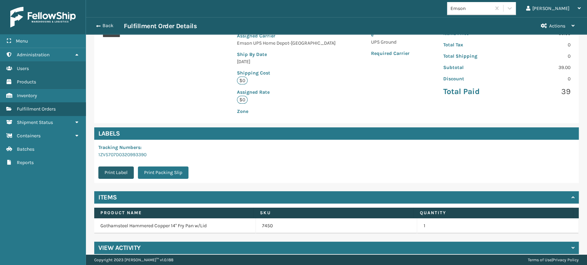
click at [116, 167] on button "Print Label" at bounding box center [115, 173] width 35 height 12
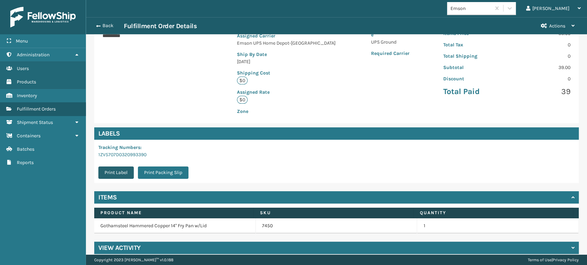
click at [116, 167] on button "Print Label" at bounding box center [115, 173] width 35 height 12
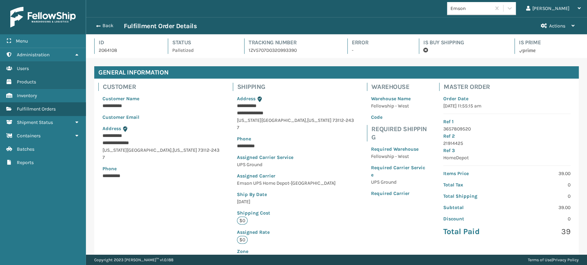
scroll to position [17, 501]
click at [99, 25] on span "button" at bounding box center [97, 26] width 4 height 5
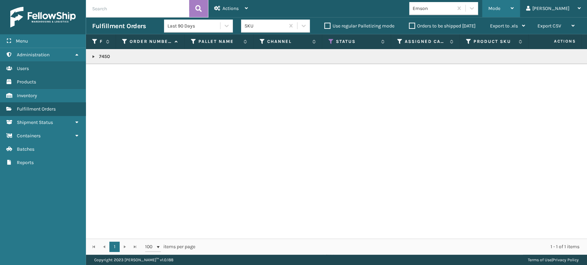
click at [514, 12] on div "Mode" at bounding box center [500, 8] width 25 height 17
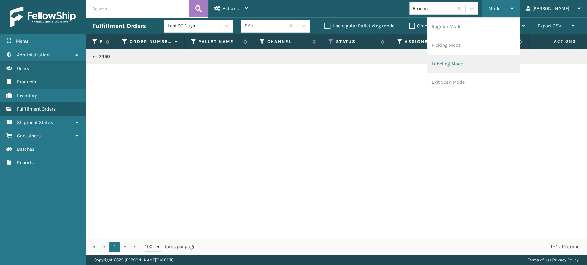
click at [479, 66] on li "Labeling Mode" at bounding box center [473, 64] width 92 height 19
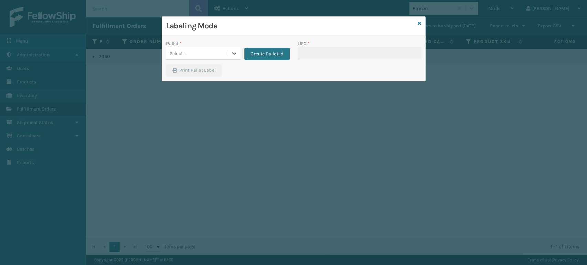
click at [193, 51] on div "Select..." at bounding box center [197, 53] width 62 height 11
click at [210, 79] on div "UPSG-QABTYY2C0Z" at bounding box center [203, 83] width 74 height 13
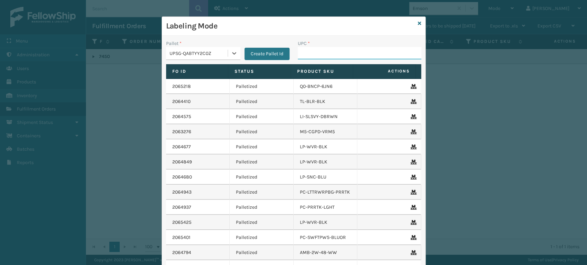
click at [345, 52] on input "UPC *" at bounding box center [359, 53] width 123 height 12
paste input "810090930916"
type input "810090930916"
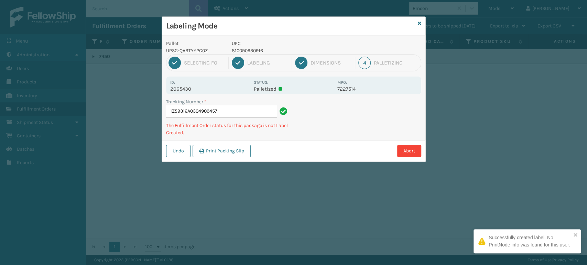
type input "1Z59316A0304909457810090930916"
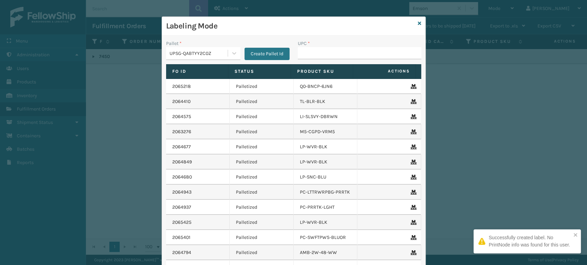
type input "810090930916"
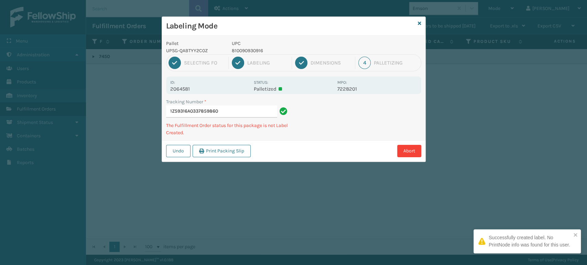
type input "1Z59316A0337859860810090930916"
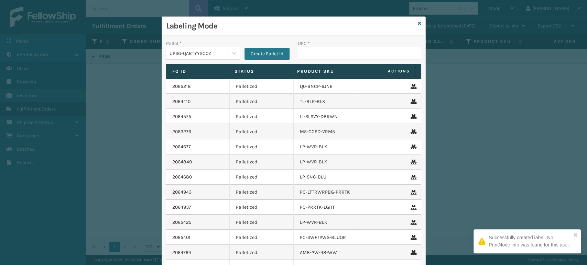
type input "810090930916"
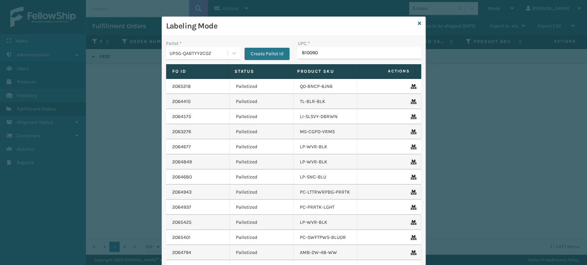
type input "8100909"
type input "81009"
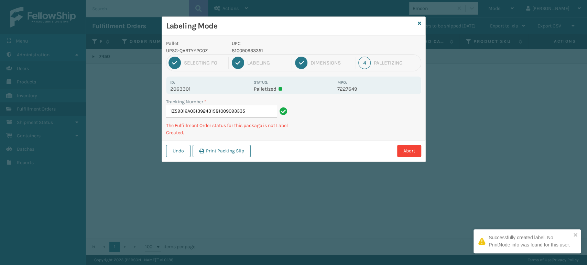
type input "1Z59316A0313924315810090933351"
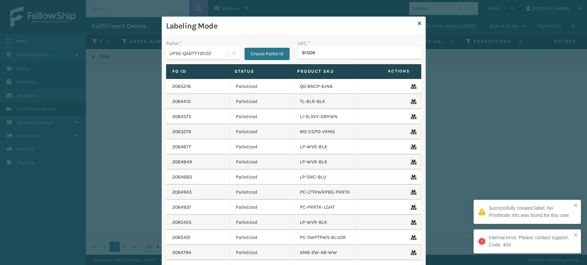
type input "810090"
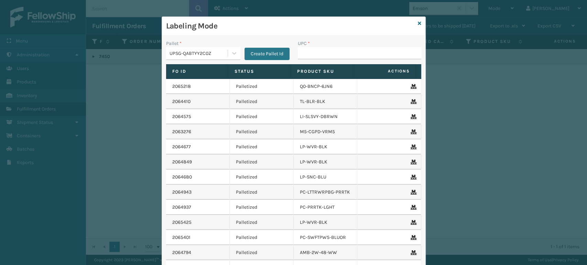
type input "810090930916"
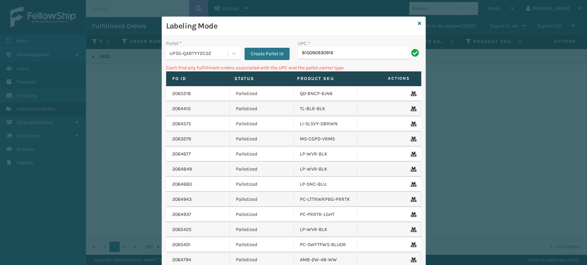
click at [312, 50] on input "810090930916" at bounding box center [353, 53] width 111 height 12
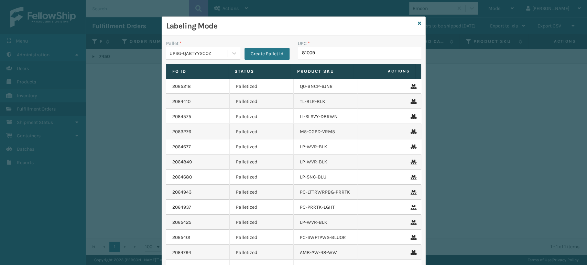
type input "810090"
type input "8100909"
type input "8100"
type input "81009"
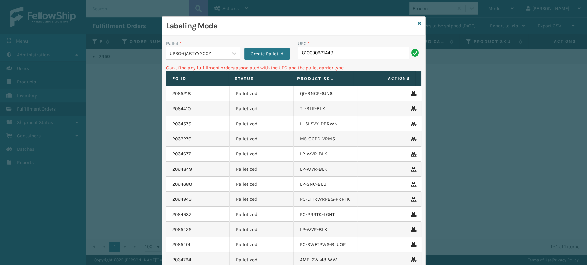
click at [322, 49] on input "810090931449" at bounding box center [353, 53] width 111 height 12
click at [321, 49] on input "810090931449" at bounding box center [353, 53] width 111 height 12
type input "LP-SNCLTM-BLK"
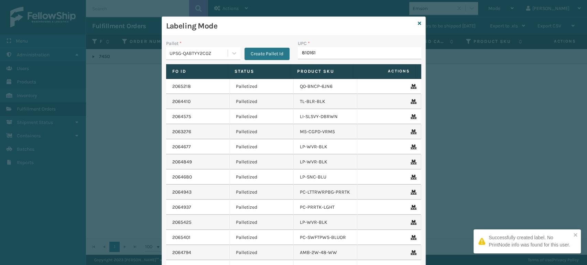
type input "8101613"
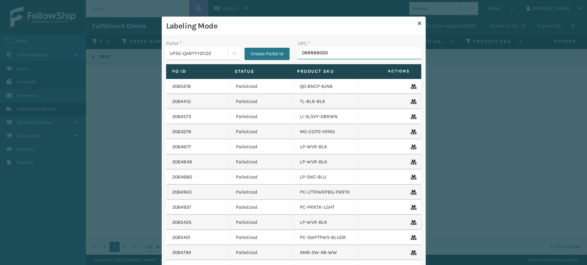
type input "0688880055"
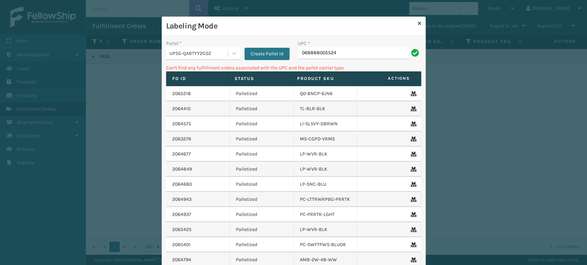
click at [300, 54] on input "068888005524" at bounding box center [353, 53] width 111 height 12
type input "68888005524"
type input "8"
type input "lp-snhat"
click at [325, 53] on input "lp-snhat" at bounding box center [353, 53] width 111 height 12
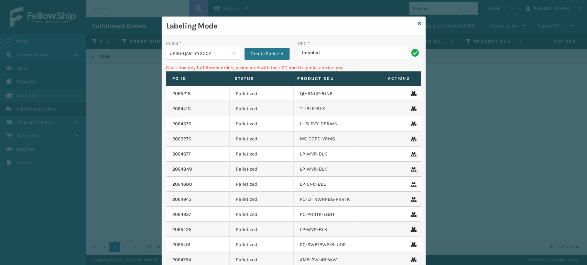
click at [325, 54] on input "lp-snhat" at bounding box center [353, 53] width 111 height 12
click at [325, 55] on input "lp-snhat" at bounding box center [353, 53] width 111 height 12
click at [324, 55] on input "lp-snhat" at bounding box center [353, 53] width 111 height 12
type input "l"
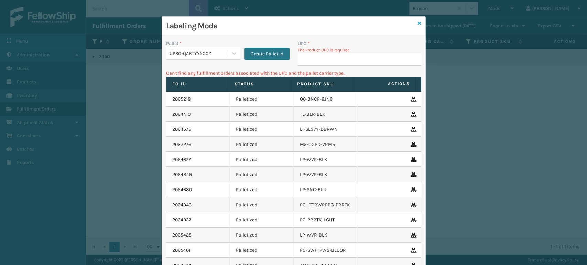
click at [418, 21] on icon at bounding box center [419, 23] width 3 height 5
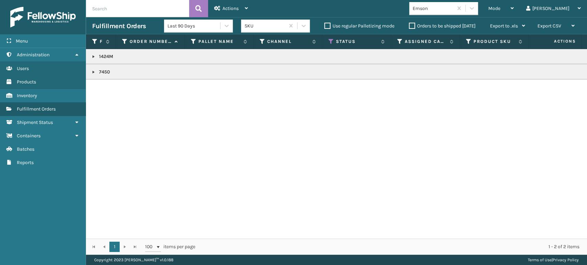
drag, startPoint x: 437, startPoint y: 13, endPoint x: 444, endPoint y: 9, distance: 8.0
click at [437, 13] on div "Emson" at bounding box center [431, 8] width 44 height 11
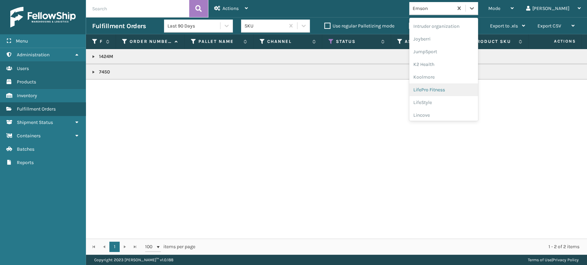
scroll to position [191, 0]
click at [470, 88] on div "LifePro Fitness" at bounding box center [443, 89] width 69 height 13
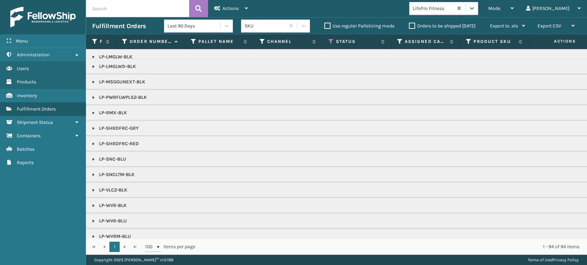
scroll to position [194, 0]
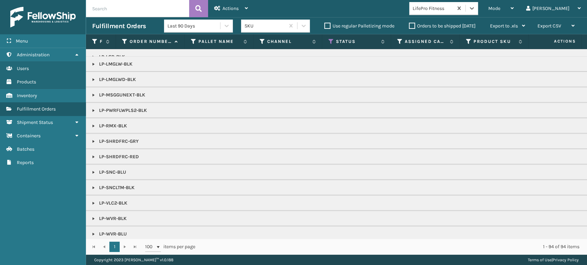
click at [126, 5] on input "text" at bounding box center [137, 8] width 103 height 17
type input "lp-snhat"
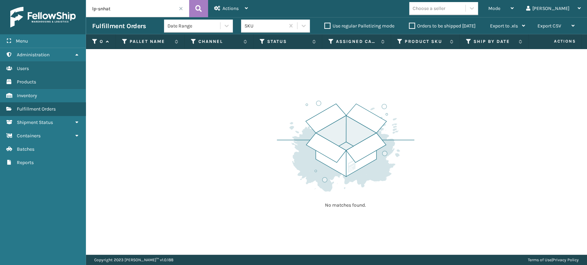
click at [180, 10] on span at bounding box center [181, 9] width 4 height 4
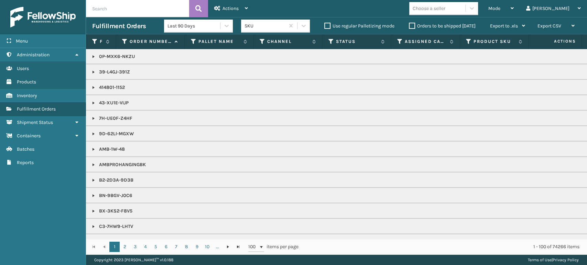
click at [384, 48] on th "Status" at bounding box center [356, 41] width 69 height 15
click at [331, 42] on icon at bounding box center [331, 42] width 6 height 6
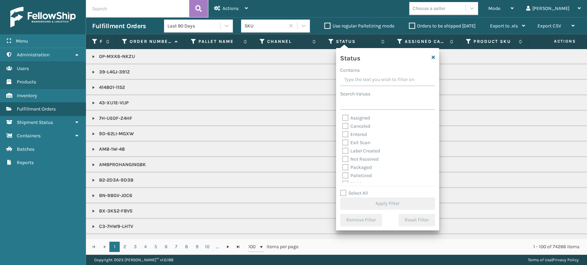
scroll to position [39, 0]
click at [353, 144] on label "Picking" at bounding box center [354, 146] width 24 height 6
click at [342, 144] on input "Picking" at bounding box center [342, 144] width 0 height 4
checkbox input "true"
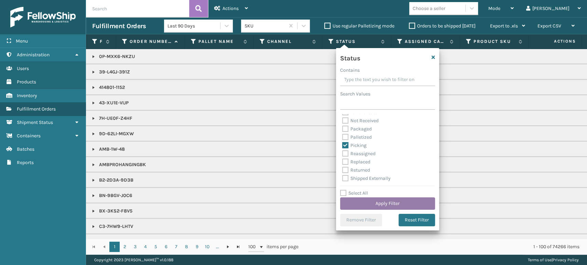
click at [356, 200] on button "Apply Filter" at bounding box center [387, 204] width 95 height 12
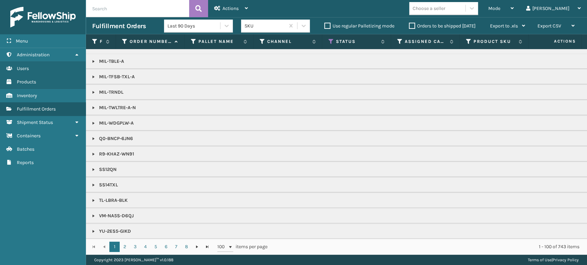
scroll to position [510, 0]
click at [400, 43] on icon at bounding box center [400, 42] width 6 height 6
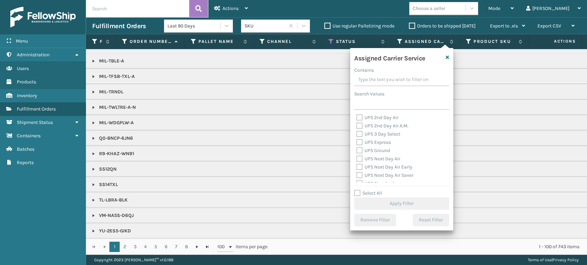
scroll to position [114, 0]
click at [371, 135] on label "UPS 2nd Day Air" at bounding box center [377, 136] width 42 height 6
click at [357, 135] on input "UPS 2nd Day Air" at bounding box center [356, 134] width 0 height 4
checkbox input "true"
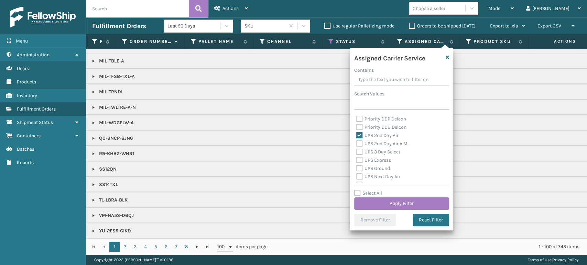
click at [374, 145] on label "UPS 2nd Day Air A.M." at bounding box center [382, 144] width 52 height 6
click at [357, 144] on input "UPS 2nd Day Air A.M." at bounding box center [356, 142] width 0 height 4
checkbox input "true"
click at [375, 154] on label "UPS 3 Day Select" at bounding box center [378, 152] width 44 height 6
click at [357, 153] on input "UPS 3 Day Select" at bounding box center [356, 150] width 0 height 4
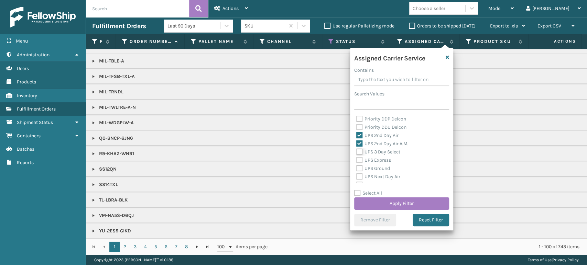
checkbox input "true"
click at [375, 164] on div "UPS Express" at bounding box center [401, 160] width 91 height 8
click at [375, 161] on label "UPS Express" at bounding box center [373, 160] width 35 height 6
click at [357, 161] on input "UPS Express" at bounding box center [356, 158] width 0 height 4
checkbox input "true"
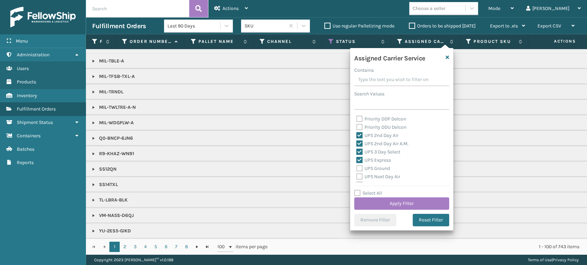
click at [374, 167] on label "UPS Ground" at bounding box center [373, 169] width 34 height 6
click at [357, 167] on input "UPS Ground" at bounding box center [356, 167] width 0 height 4
checkbox input "true"
click at [373, 176] on label "UPS Next Day Air" at bounding box center [378, 177] width 44 height 6
click at [357, 176] on input "UPS Next Day Air" at bounding box center [356, 175] width 0 height 4
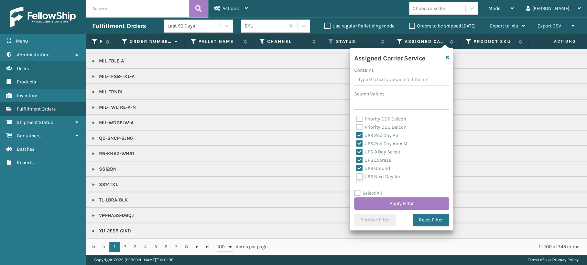
checkbox input "true"
click at [371, 127] on label "UPS Standard" at bounding box center [375, 125] width 38 height 6
click at [357, 126] on input "UPS Standard" at bounding box center [356, 123] width 0 height 4
checkbox input "true"
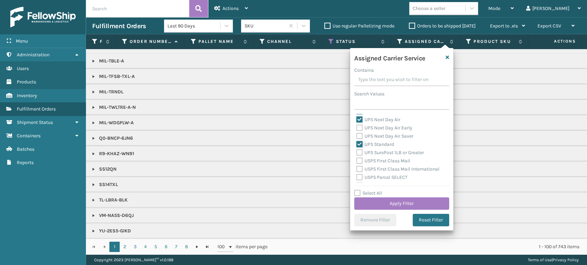
scroll to position [153, 0]
click at [377, 153] on label "UPS Next Day Air Saver" at bounding box center [384, 155] width 57 height 6
click at [357, 153] on input "UPS Next Day Air Saver" at bounding box center [356, 153] width 0 height 4
checkbox input "true"
click at [379, 148] on label "UPS Next Day Air Early" at bounding box center [384, 147] width 56 height 6
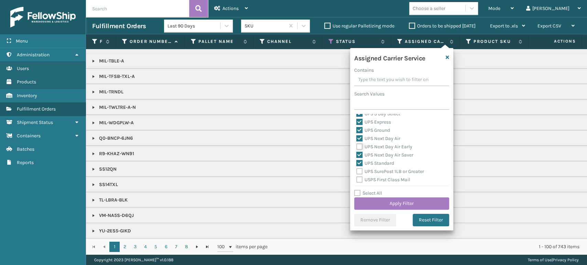
click at [357, 147] on input "UPS Next Day Air Early" at bounding box center [356, 145] width 0 height 4
checkbox input "true"
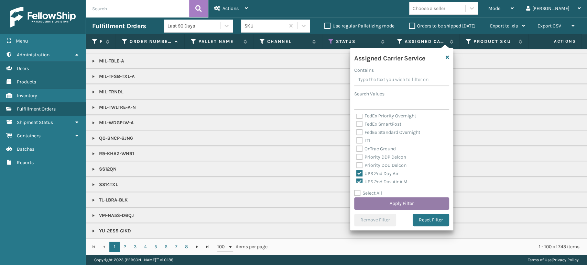
click at [402, 199] on button "Apply Filter" at bounding box center [401, 204] width 95 height 12
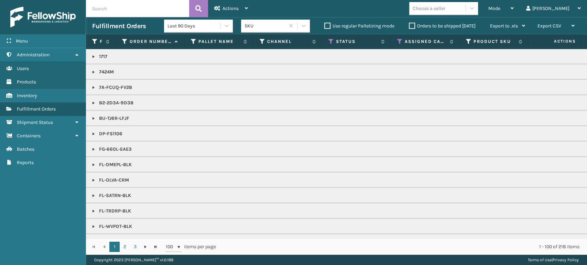
click at [445, 10] on div "Choose a seller" at bounding box center [429, 8] width 33 height 7
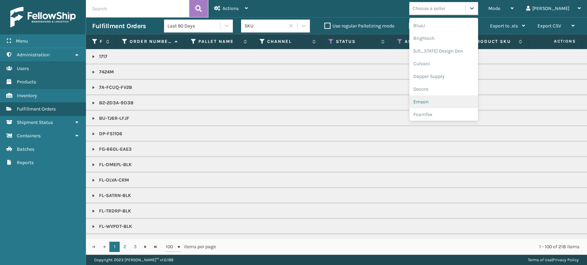
click at [452, 102] on div "Emson" at bounding box center [443, 102] width 69 height 13
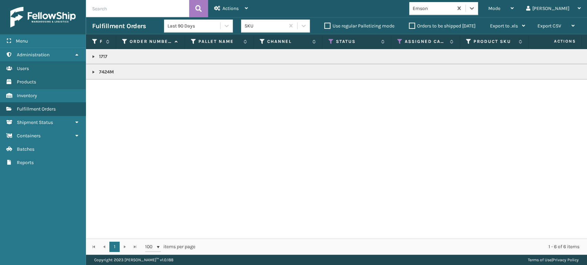
click at [331, 37] on th "Status" at bounding box center [356, 41] width 69 height 15
click at [330, 41] on icon at bounding box center [331, 42] width 6 height 6
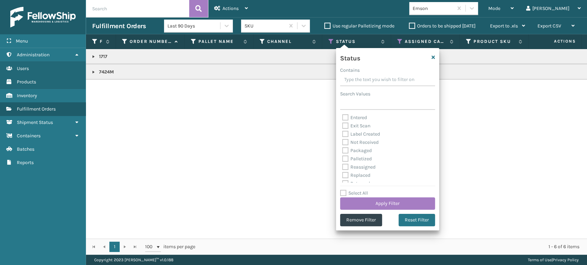
scroll to position [38, 0]
click at [363, 149] on div "Palletized" at bounding box center [387, 146] width 91 height 8
click at [361, 147] on label "Palletized" at bounding box center [357, 146] width 30 height 6
click at [342, 146] on input "Palletized" at bounding box center [342, 144] width 0 height 4
checkbox input "true"
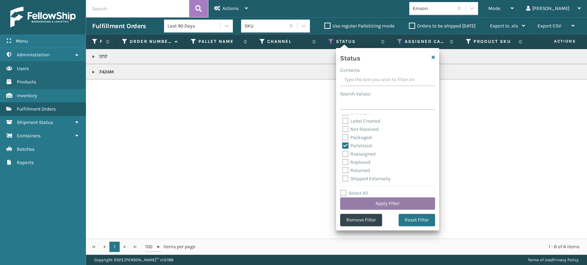
click at [368, 200] on button "Apply Filter" at bounding box center [387, 204] width 95 height 12
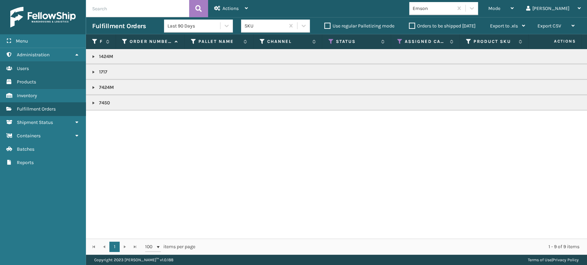
click at [93, 73] on link at bounding box center [94, 72] width 6 height 6
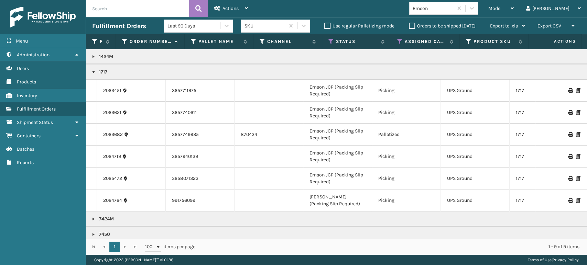
click at [576, 134] on icon at bounding box center [578, 134] width 4 height 5
click at [514, 6] on div "Mode" at bounding box center [500, 8] width 25 height 17
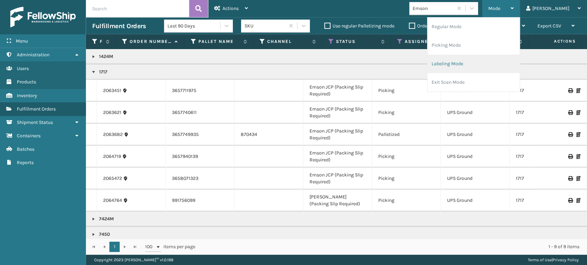
click at [469, 68] on li "Labeling Mode" at bounding box center [473, 64] width 92 height 19
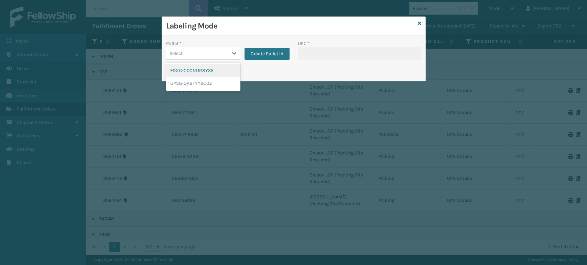
click at [211, 53] on div "Select..." at bounding box center [197, 53] width 62 height 11
click at [198, 83] on div "UPSG-QABTYY2C0Z" at bounding box center [203, 83] width 74 height 13
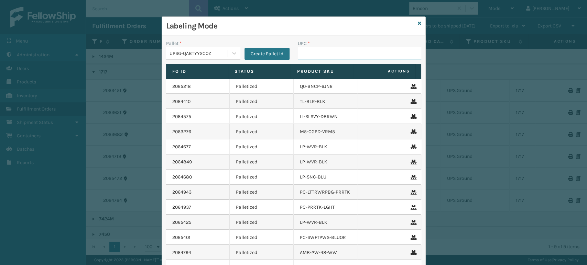
click at [319, 52] on input "UPC *" at bounding box center [359, 53] width 123 height 12
type input "1717MT"
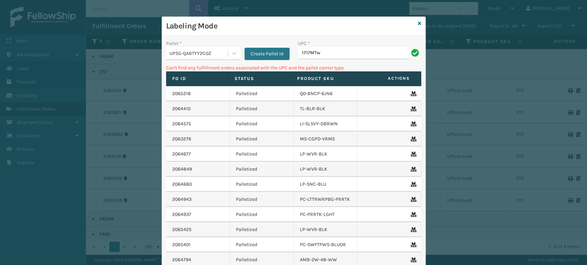
type input "1717MTw"
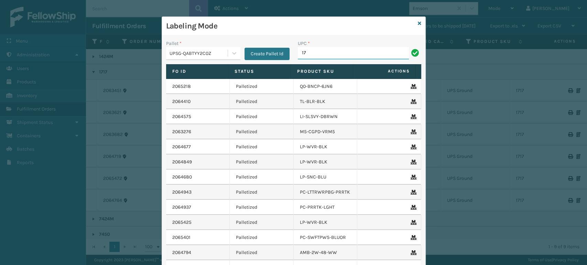
type input "1717MTW"
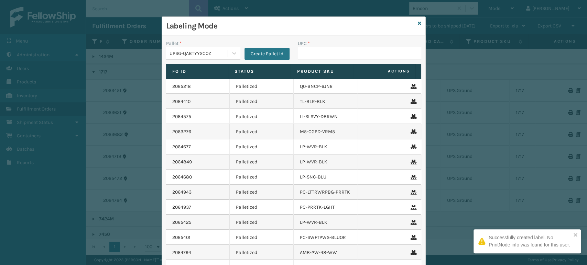
click at [435, 230] on div "Labeling Mode Pallet * UPSG-QABTYY2C0Z Create Pallet Id UPC * Fo Id Status Prod…" at bounding box center [293, 132] width 587 height 265
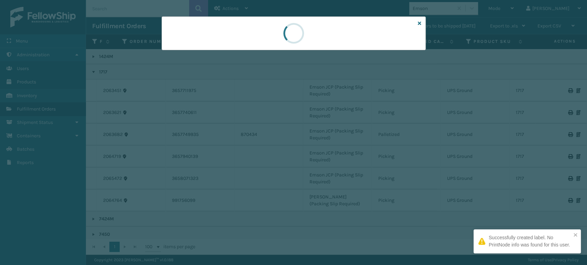
click at [435, 230] on div at bounding box center [293, 132] width 587 height 265
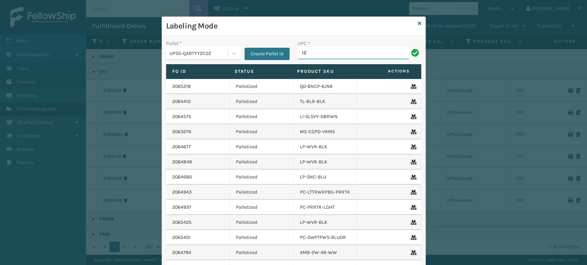
type input "1"
type input "1717MTW"
click at [418, 21] on link at bounding box center [419, 23] width 3 height 7
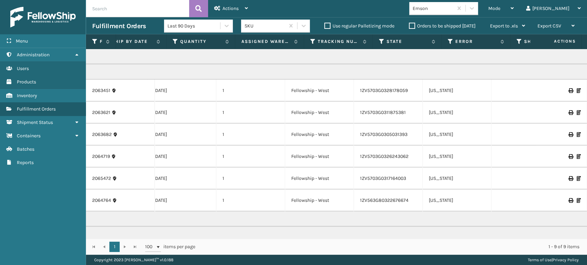
scroll to position [0, 432]
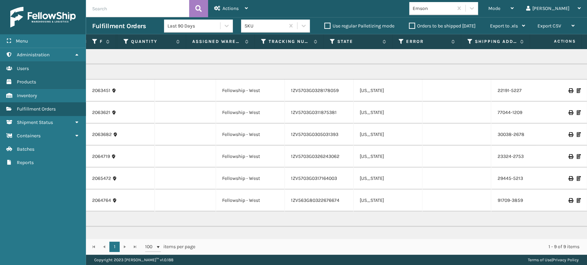
click at [568, 198] on icon at bounding box center [570, 200] width 4 height 5
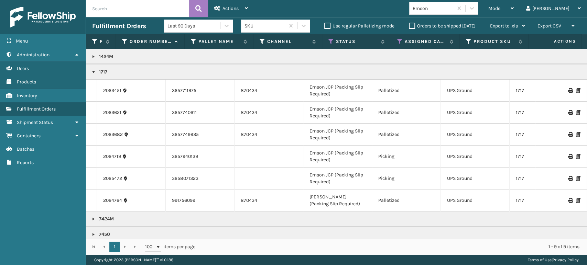
click at [576, 201] on icon at bounding box center [578, 200] width 4 height 5
click at [500, 8] on span "Mode" at bounding box center [494, 9] width 12 height 6
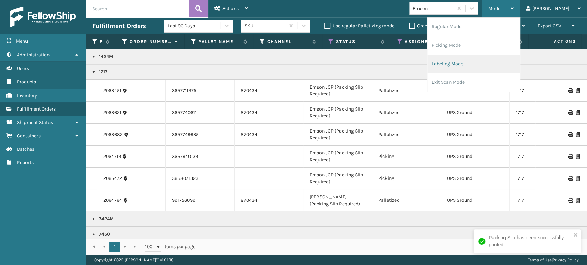
click at [490, 70] on li "Labeling Mode" at bounding box center [473, 64] width 92 height 19
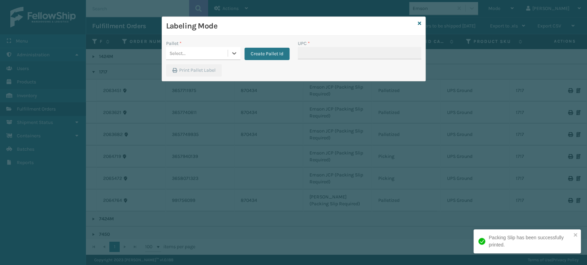
click at [189, 55] on div "Select..." at bounding box center [197, 53] width 62 height 11
click at [201, 83] on div "UPSG-QABTYY2C0Z" at bounding box center [203, 83] width 74 height 13
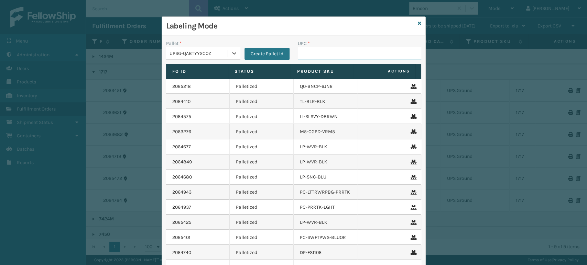
click at [318, 55] on input "UPC *" at bounding box center [359, 53] width 123 height 12
type input "1717MTW"
click at [309, 60] on div "UPC *" at bounding box center [360, 52] width 132 height 24
click at [309, 58] on input "UPC *" at bounding box center [359, 53] width 123 height 12
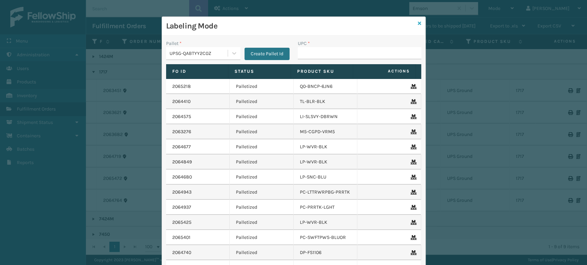
click at [418, 23] on icon at bounding box center [419, 23] width 3 height 5
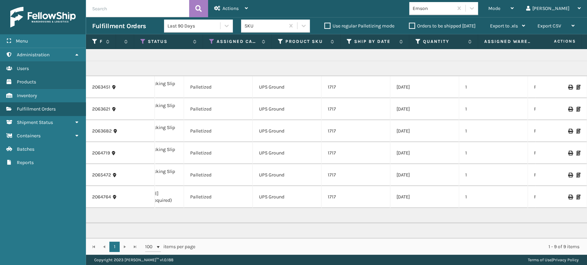
scroll to position [0, 203]
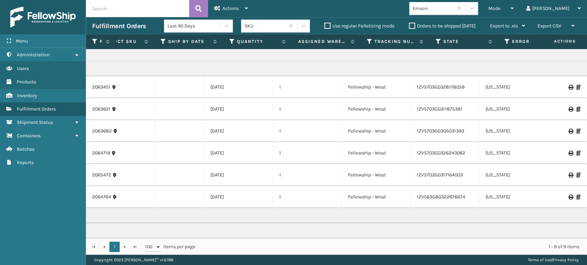
click at [568, 85] on icon at bounding box center [570, 87] width 4 height 5
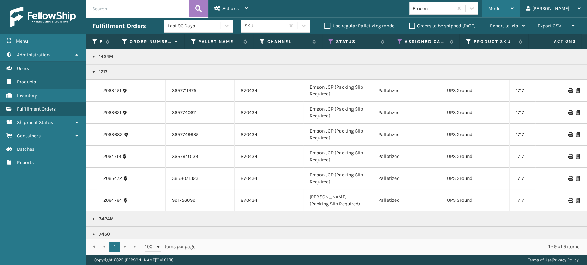
click at [500, 8] on span "Mode" at bounding box center [494, 9] width 12 height 6
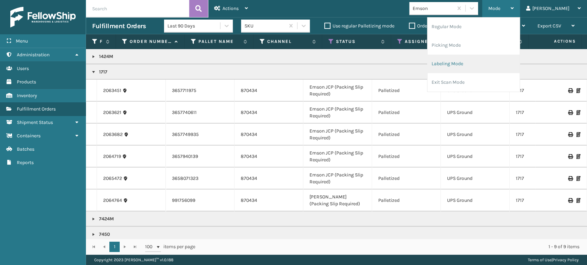
click at [479, 66] on li "Labeling Mode" at bounding box center [473, 64] width 92 height 19
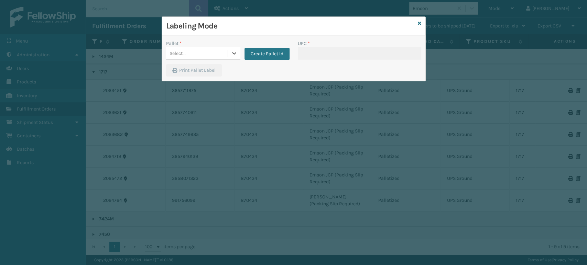
click at [190, 56] on div "Select..." at bounding box center [197, 53] width 62 height 11
click at [200, 82] on div "UPSG-QABTYY2C0Z" at bounding box center [203, 83] width 74 height 13
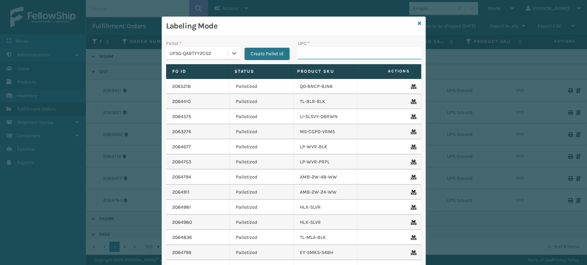
click at [304, 55] on input "UPC *" at bounding box center [359, 53] width 123 height 12
type input "7424m"
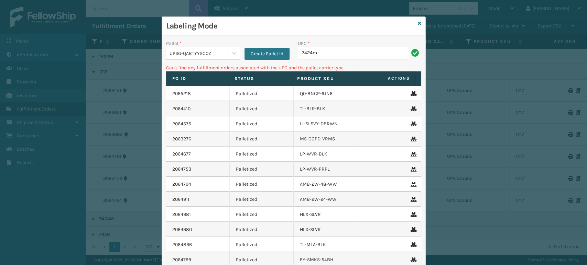
click at [316, 53] on input "7424m" at bounding box center [353, 53] width 111 height 12
type input "7424M"
click at [316, 53] on input "7424M" at bounding box center [353, 53] width 111 height 12
type input "7"
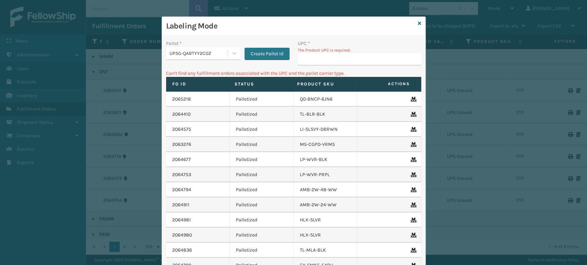
click at [414, 24] on div "Labeling Mode" at bounding box center [293, 26] width 263 height 19
click at [418, 24] on icon at bounding box center [419, 23] width 3 height 5
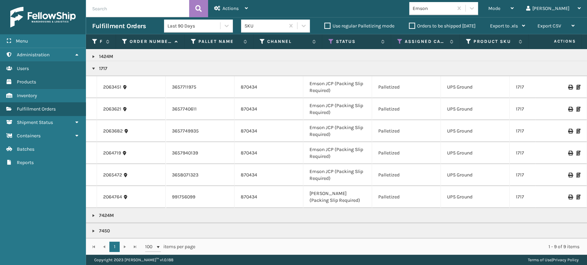
scroll to position [9, 0]
click at [92, 213] on link at bounding box center [94, 216] width 6 height 6
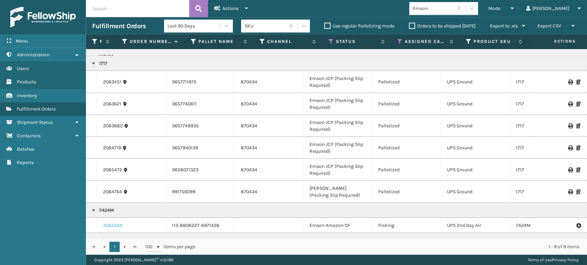
click at [108, 226] on link "2065249" at bounding box center [112, 225] width 19 height 7
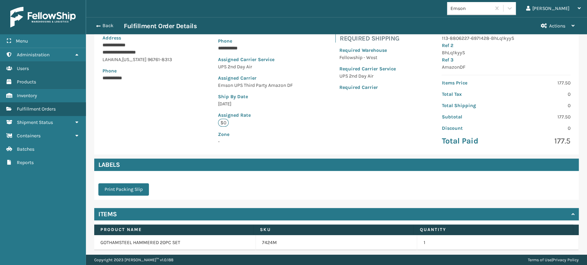
scroll to position [115, 0]
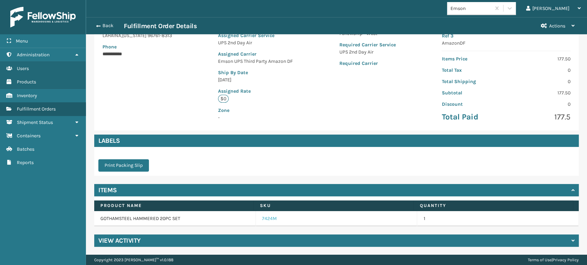
click at [262, 217] on link "7424M" at bounding box center [269, 219] width 15 height 7
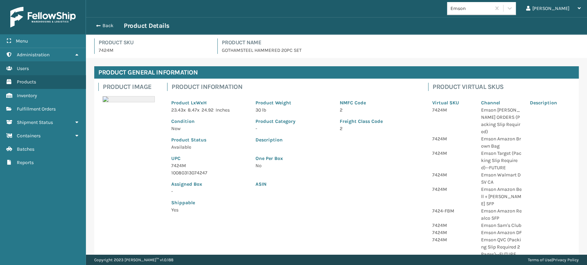
click at [176, 176] on p "10080313074247" at bounding box center [209, 172] width 76 height 7
click at [179, 171] on p "10080313074247" at bounding box center [209, 172] width 76 height 7
copy p "10080313074247"
click at [113, 23] on button "Back" at bounding box center [108, 26] width 32 height 6
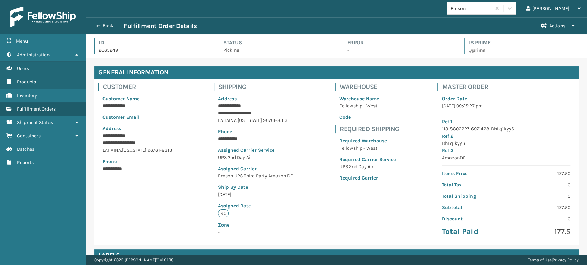
scroll to position [17, 501]
click at [113, 24] on button "Back" at bounding box center [108, 26] width 32 height 6
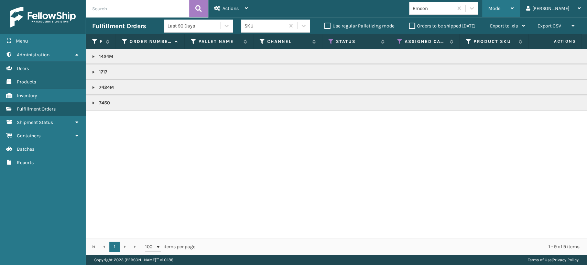
click at [514, 9] on div "Mode" at bounding box center [500, 8] width 25 height 17
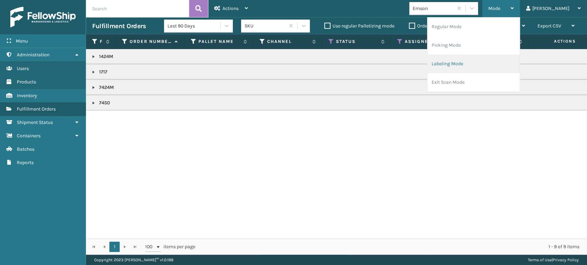
click at [494, 66] on li "Labeling Mode" at bounding box center [473, 64] width 92 height 19
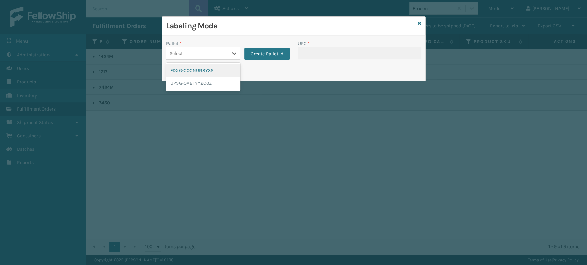
click at [197, 55] on div "Select..." at bounding box center [197, 53] width 62 height 11
click at [199, 79] on div "UPSG-QABTYY2C0Z" at bounding box center [203, 83] width 74 height 13
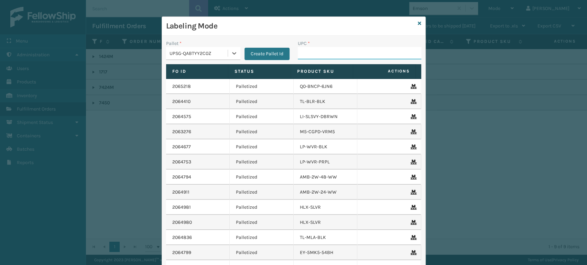
click at [324, 55] on input "UPC *" at bounding box center [359, 53] width 123 height 12
paste input "10080313074247"
type input "10080313074247"
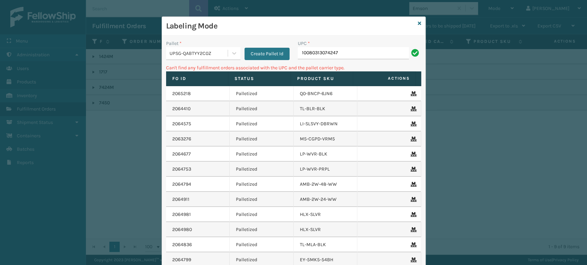
click at [204, 51] on div "UPSG-QABTYY2C0Z" at bounding box center [198, 53] width 59 height 7
click at [179, 76] on div "FDXG-C0CNUR8Y35" at bounding box center [203, 70] width 74 height 13
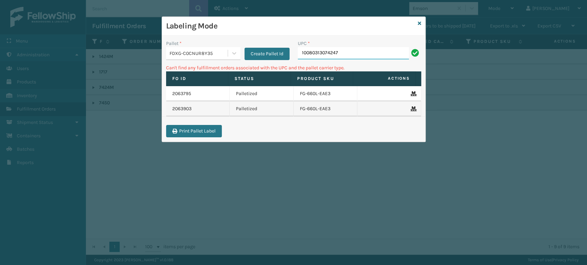
click at [374, 55] on input "10080313074247" at bounding box center [353, 53] width 111 height 12
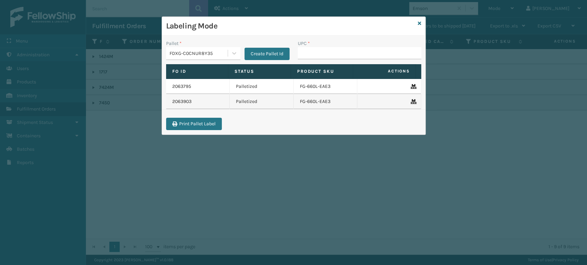
click at [175, 50] on div "FDXG-C0CNUR8Y35" at bounding box center [198, 53] width 59 height 7
click at [194, 85] on div "UPSG-QABTYY2C0Z" at bounding box center [203, 83] width 74 height 13
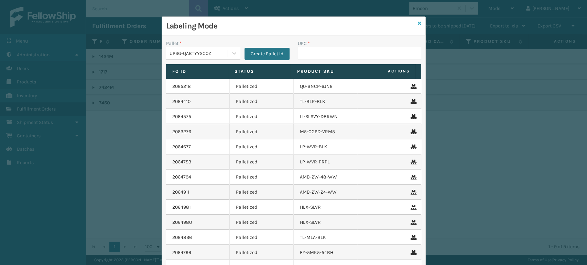
click at [418, 24] on icon at bounding box center [419, 23] width 3 height 5
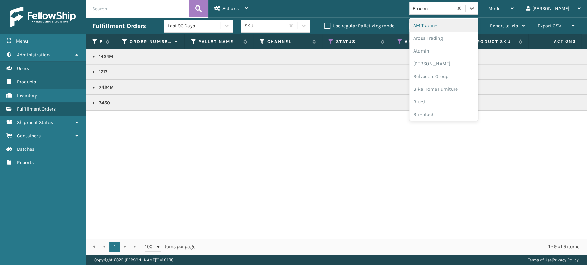
click at [452, 9] on div "Emson" at bounding box center [433, 8] width 41 height 7
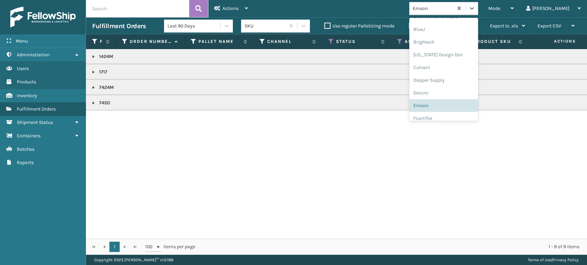
scroll to position [217, 0]
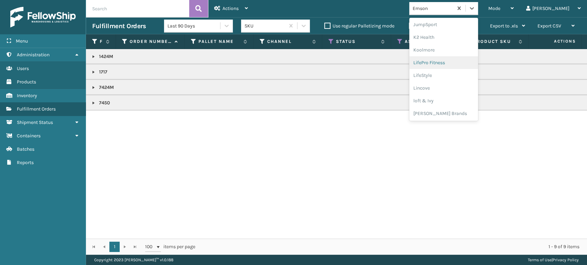
click at [449, 63] on div "LifePro Fitness" at bounding box center [443, 62] width 69 height 13
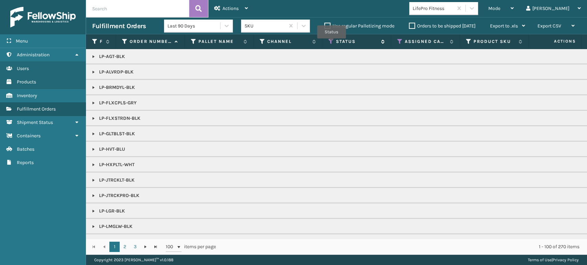
click at [332, 43] on icon at bounding box center [331, 42] width 6 height 6
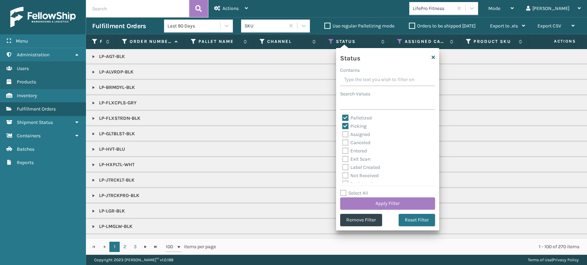
click at [354, 114] on div "Palletized" at bounding box center [387, 118] width 91 height 8
click at [357, 118] on label "Palletized" at bounding box center [357, 118] width 30 height 6
click at [342, 118] on input "Palletized" at bounding box center [342, 116] width 0 height 4
checkbox input "false"
click at [382, 206] on button "Apply Filter" at bounding box center [387, 204] width 95 height 12
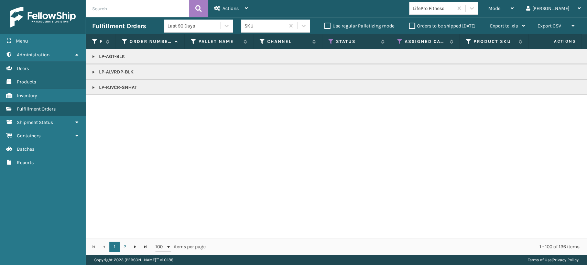
click at [92, 73] on link at bounding box center [94, 72] width 6 height 6
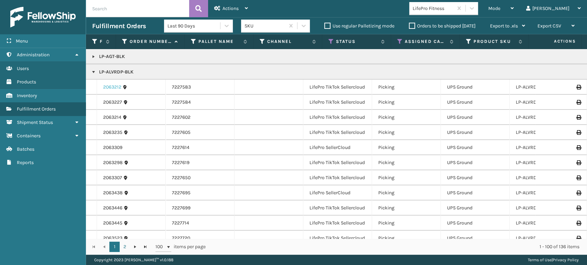
click at [115, 87] on link "2063212" at bounding box center [112, 87] width 18 height 7
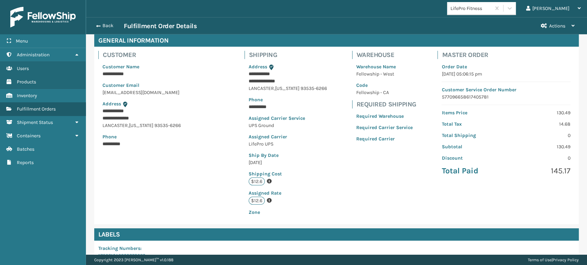
scroll to position [140, 0]
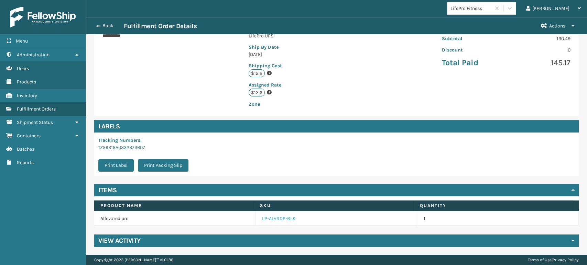
click at [275, 216] on link "LP-ALVRDP-BLK" at bounding box center [279, 219] width 34 height 7
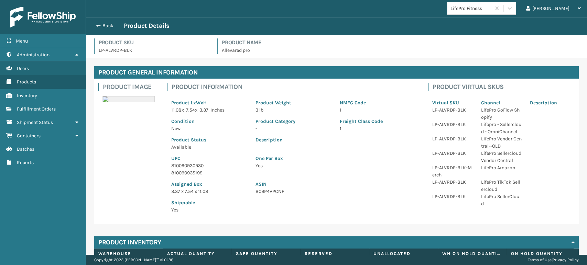
click at [184, 167] on p "810090930930" at bounding box center [209, 165] width 76 height 7
copy p "810090930930"
click at [101, 23] on button "Back" at bounding box center [108, 26] width 32 height 6
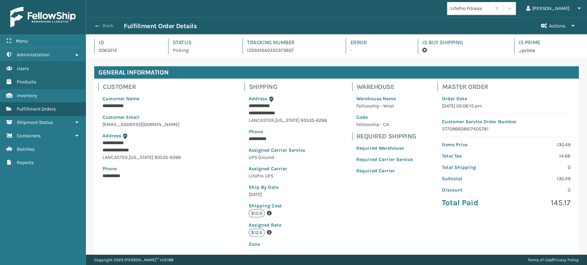
scroll to position [17, 501]
click at [104, 24] on button "Back" at bounding box center [108, 26] width 32 height 6
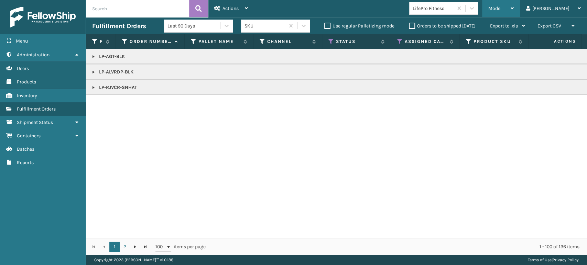
click at [514, 10] on div "Mode" at bounding box center [500, 8] width 25 height 17
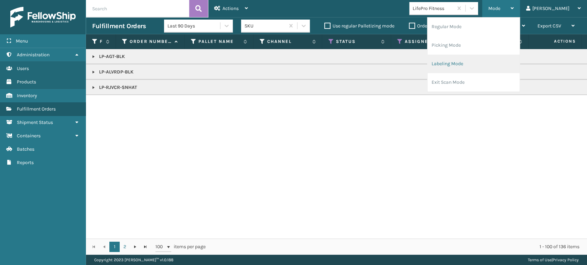
click at [467, 61] on li "Labeling Mode" at bounding box center [473, 64] width 92 height 19
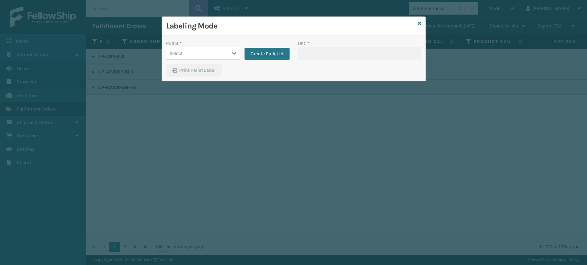
click at [190, 54] on div "Select..." at bounding box center [197, 53] width 62 height 11
click at [196, 82] on div "UPSG-QABTYY2C0Z" at bounding box center [203, 83] width 74 height 13
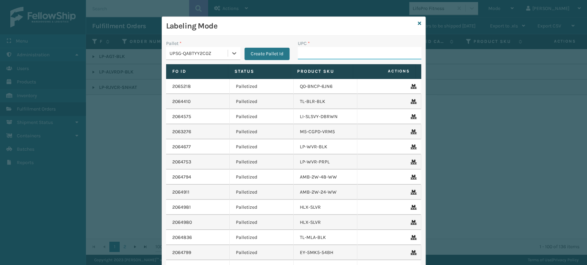
click at [326, 53] on input "UPC *" at bounding box center [359, 53] width 123 height 12
paste input "810090930930"
type input "810090930930"
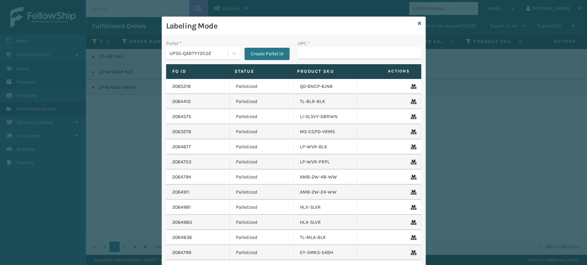
type input "810090930930"
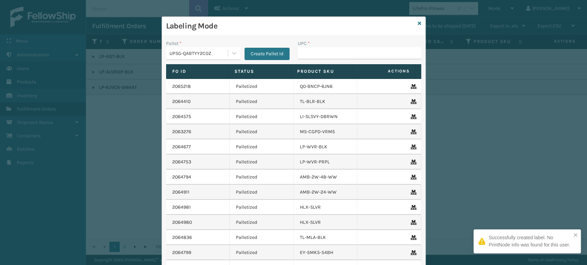
type input "810090930930"
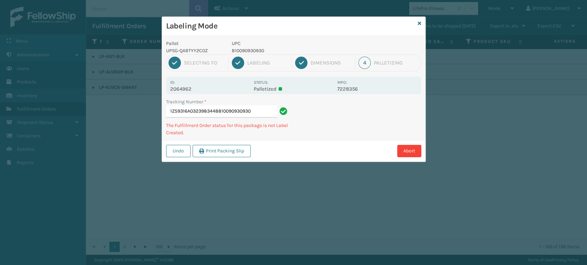
type input "1Z59316A0323983448810090930930810090930930"
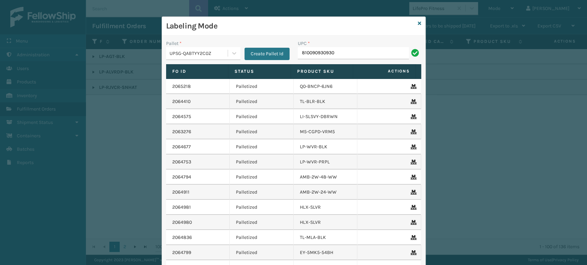
type input "810090930930"
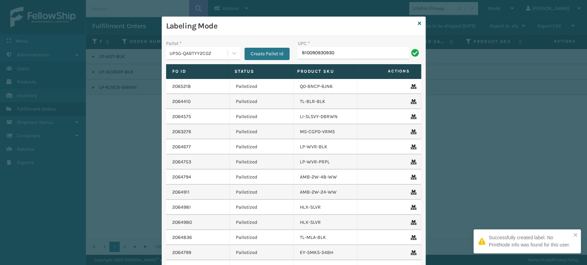
type input "810090930930"
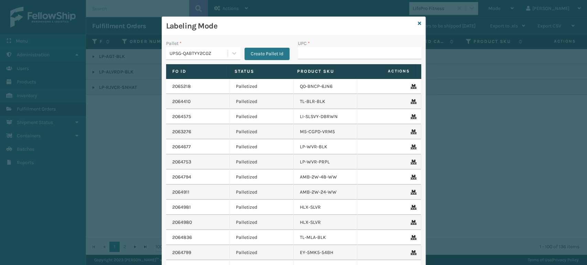
type input "810090930930"
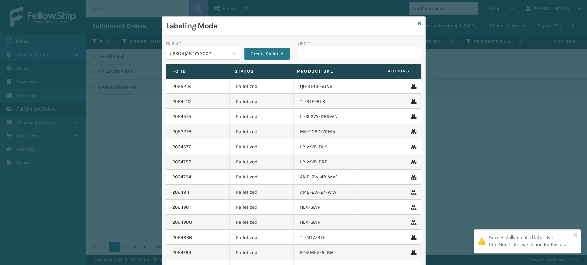
type input "810090930930"
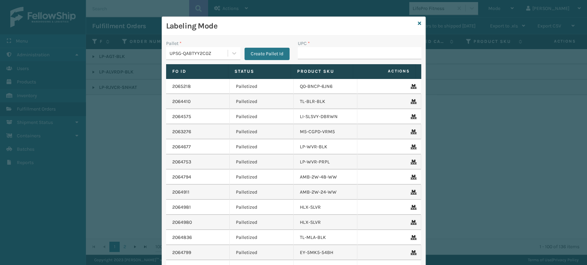
type input "810090930930"
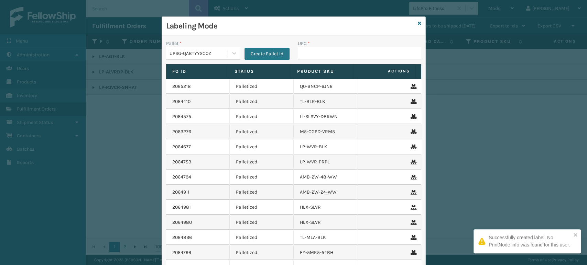
type input "810090930930"
click at [376, 57] on input "810090930930" at bounding box center [353, 53] width 111 height 12
type input "810090930930"
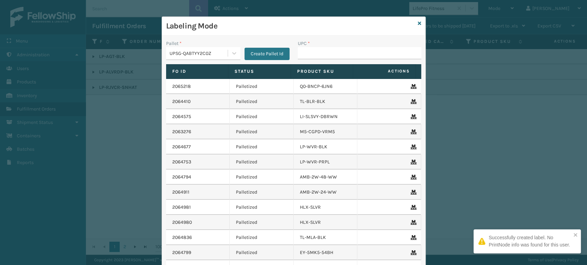
type input "810090930930"
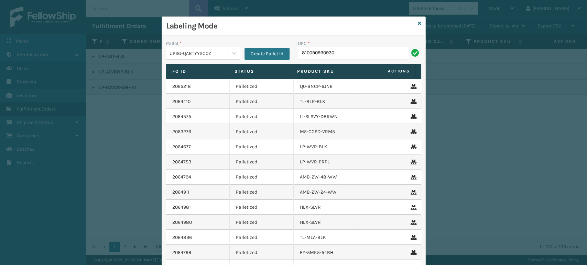
type input "810090930930"
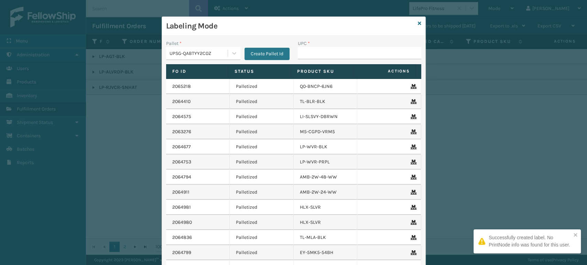
type input "810090930930"
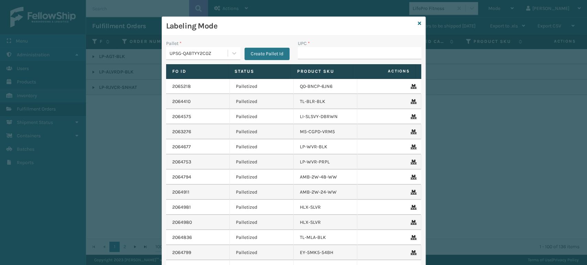
type input "810090930930"
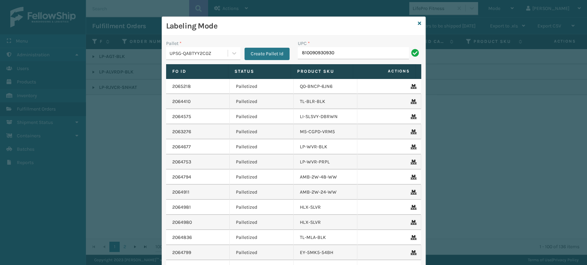
type input "810090930930"
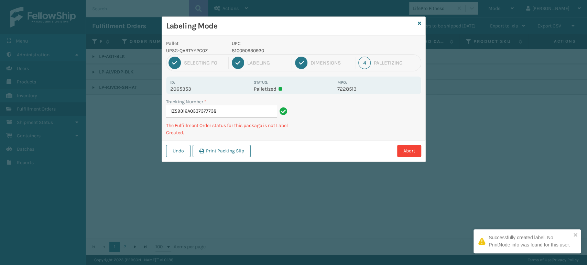
type input "1Z59316A0337377738810090930930"
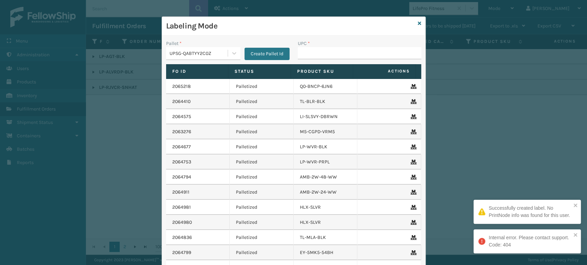
type input "810090930930"
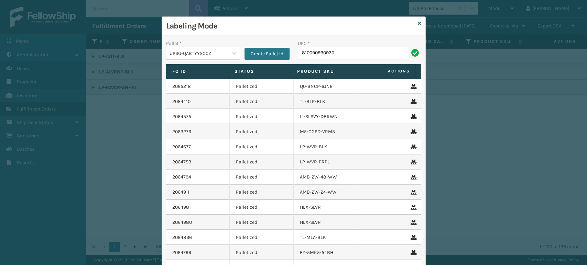
type input "810090930930"
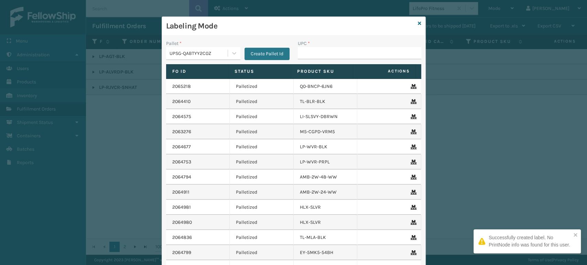
type input "810090930930"
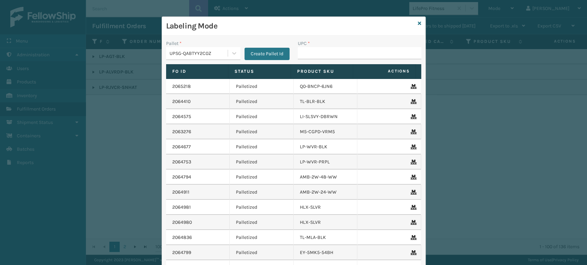
type input "810090930930"
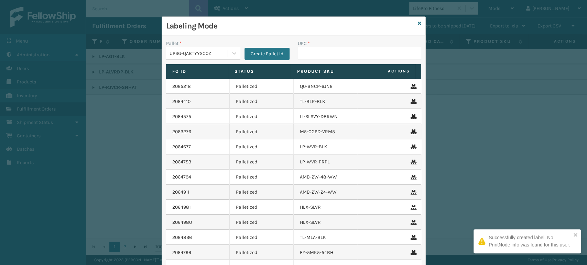
type input "810090930930"
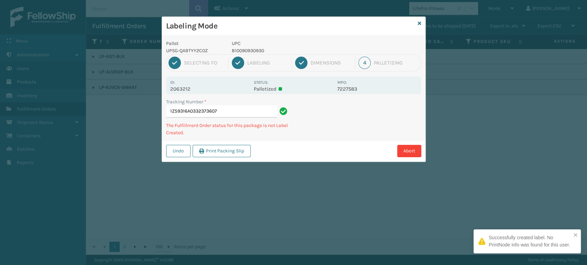
type input "1Z59316A0332373607810090930930"
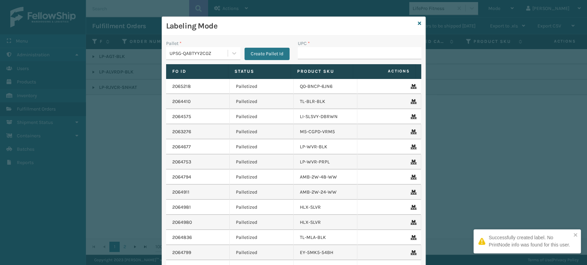
type input "810090930930"
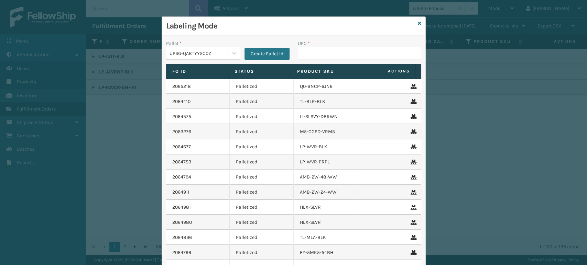
type input "810090930930"
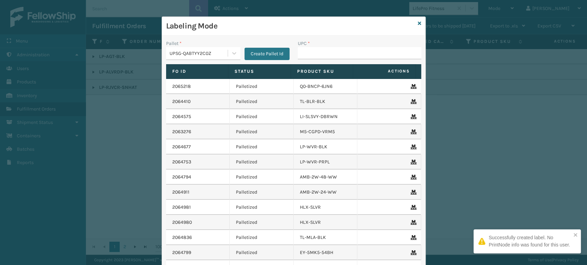
type input "810090930930"
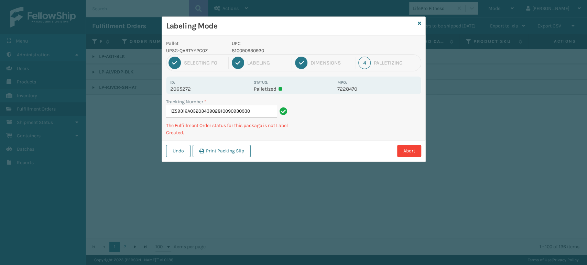
type input "1Z59316A0320343902810090930930"
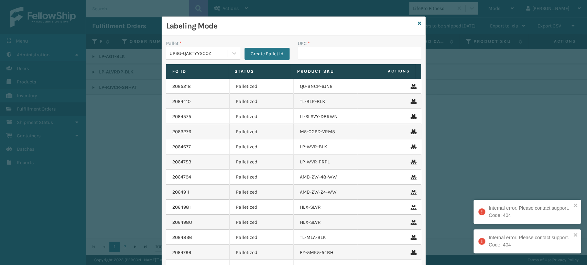
type input "810090930930"
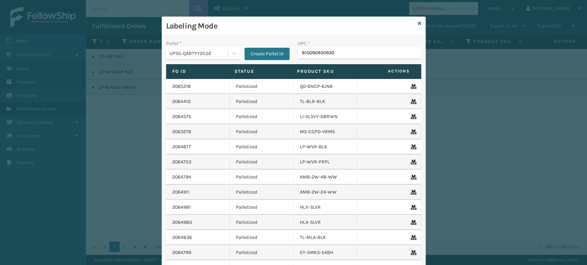
type input "810090930930"
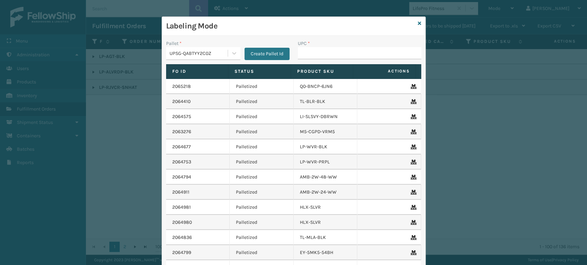
type input "810090930930"
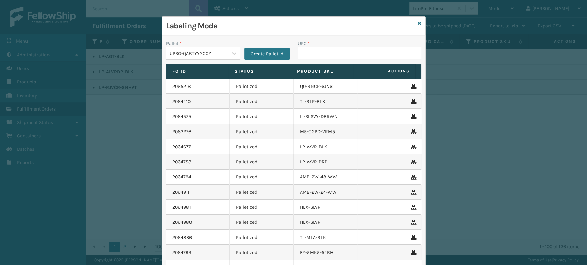
type input "810090930930"
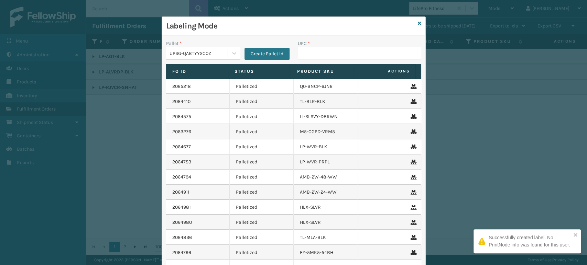
type input "810090930930"
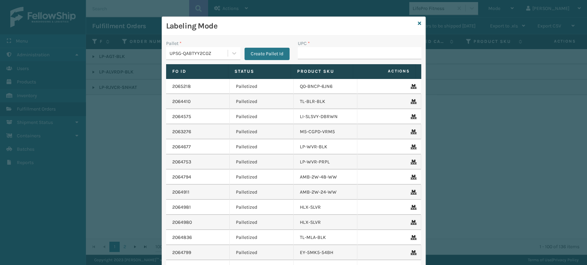
type input "810090930930"
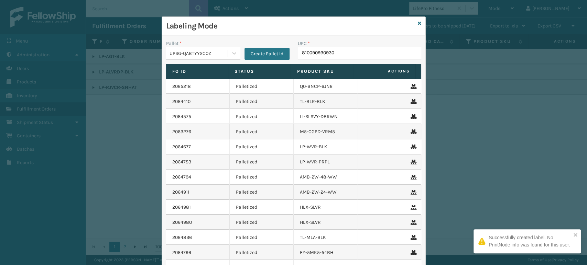
type input "810090930930"
click at [349, 62] on div "UPC * 810090930930" at bounding box center [360, 52] width 132 height 24
click at [351, 56] on input "810090930930" at bounding box center [353, 53] width 111 height 12
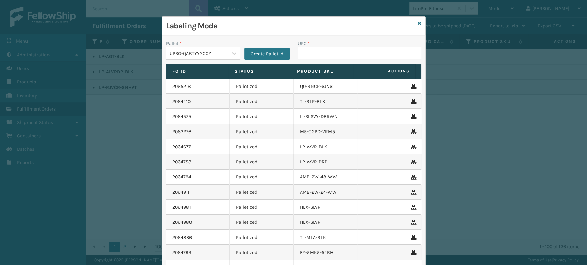
type input "810090930930"
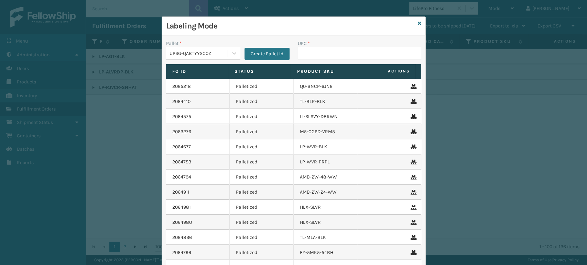
type input "810090930930"
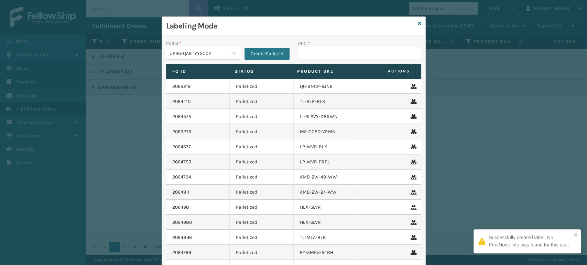
type input "810090930930"
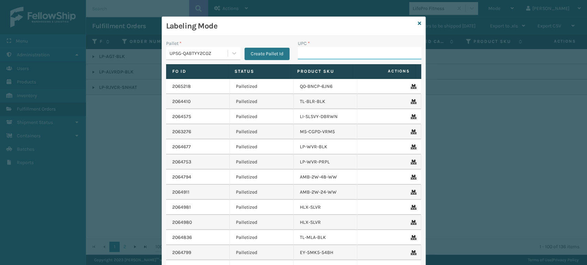
click at [321, 53] on input "UPC *" at bounding box center [359, 53] width 123 height 12
paste input "810090930930"
type input "810090930930"
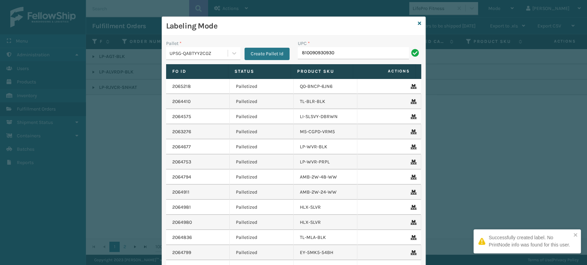
type input "810090930930"
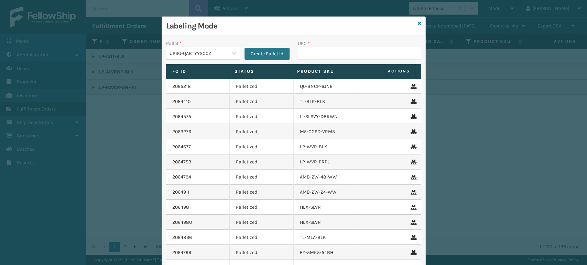
paste input "810090930930"
type input "810090930930"
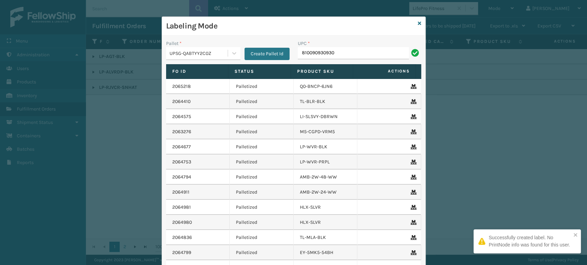
type input "810090930930"
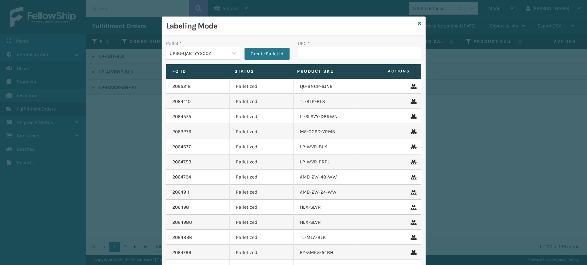
type input "810090930930"
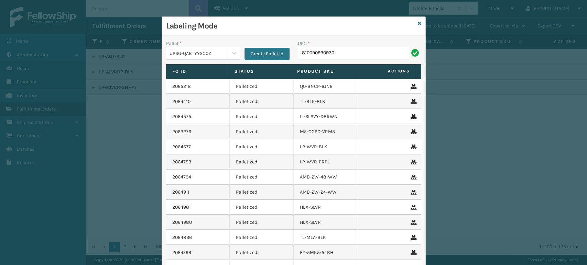
type input "810090930930"
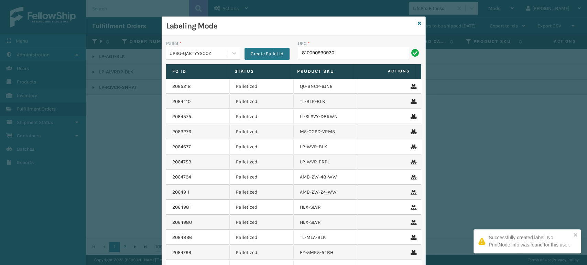
type input "810090930930"
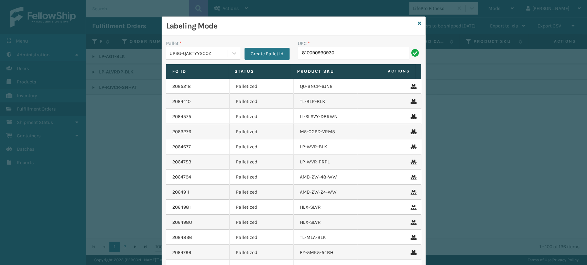
type input "810090930930"
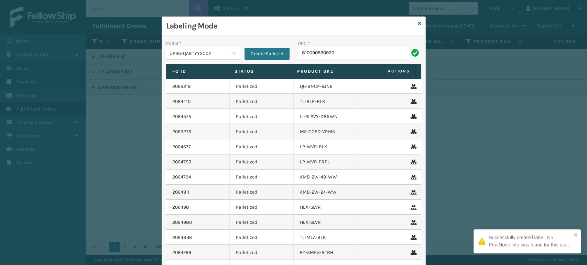
type input "810090930930"
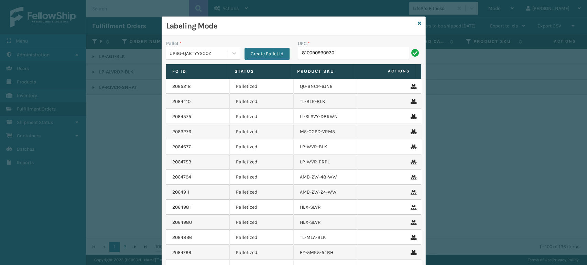
type input "810090930930"
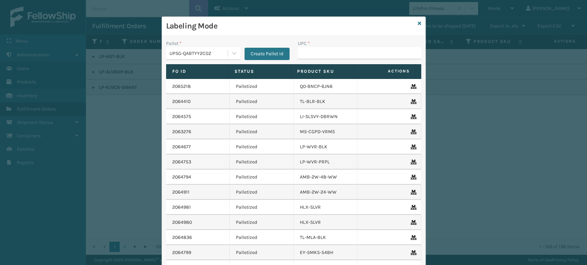
type input "810090930930"
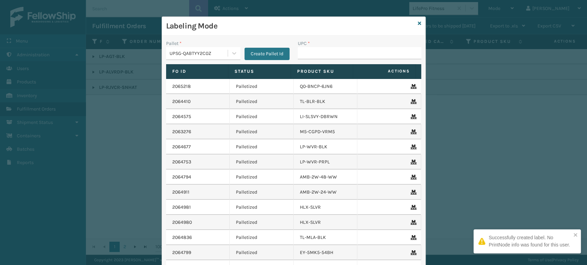
type input "810090930930"
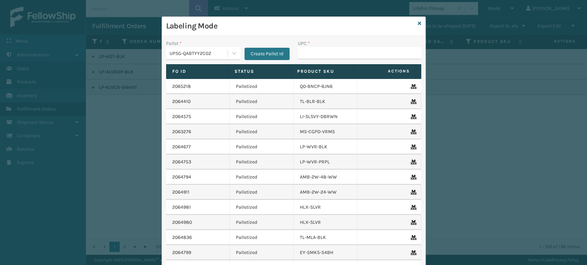
type input "810090930930"
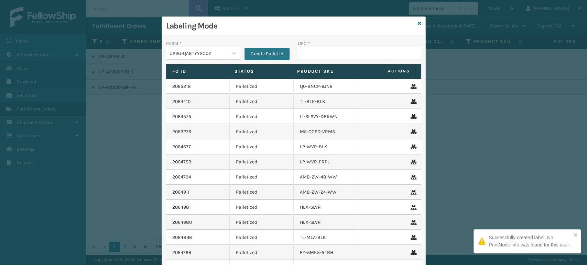
type input "810090930930"
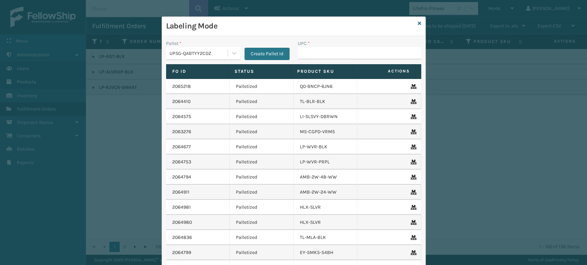
type input "810090930930"
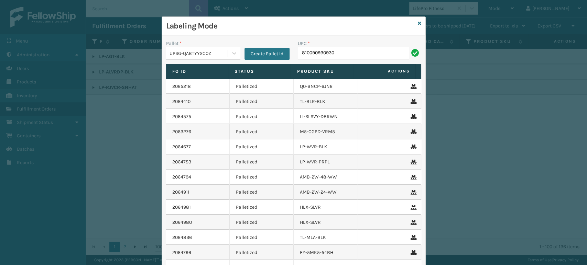
type input "810090930930"
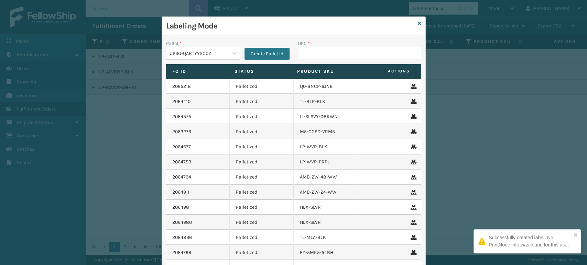
type input "810090930930"
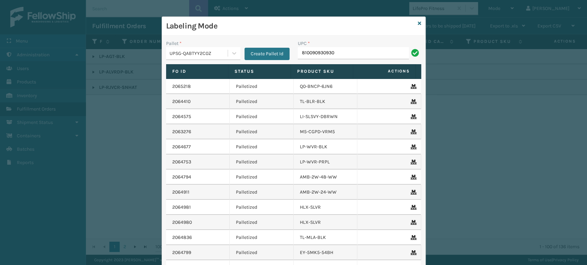
type input "810090930930"
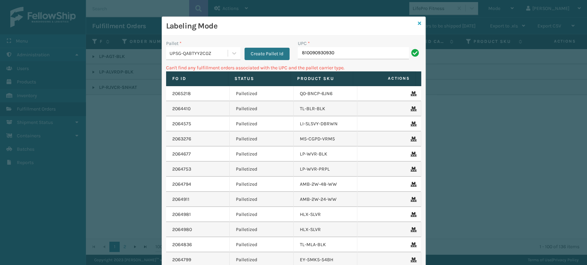
click at [418, 24] on icon at bounding box center [419, 23] width 3 height 5
